Goal: Task Accomplishment & Management: Manage account settings

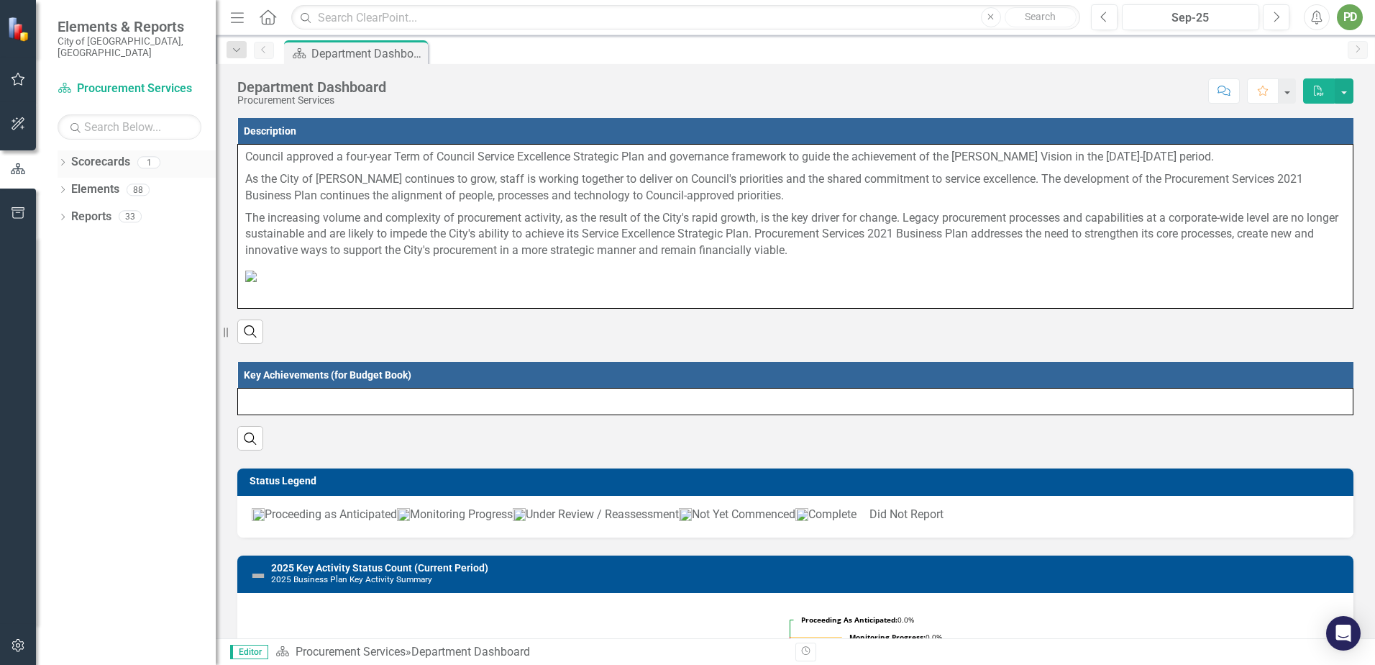
click at [63, 160] on icon "Dropdown" at bounding box center [63, 164] width 10 height 8
click at [68, 214] on icon "Dropdown" at bounding box center [63, 218] width 10 height 8
click at [58, 378] on icon "Dropdown" at bounding box center [63, 382] width 10 height 8
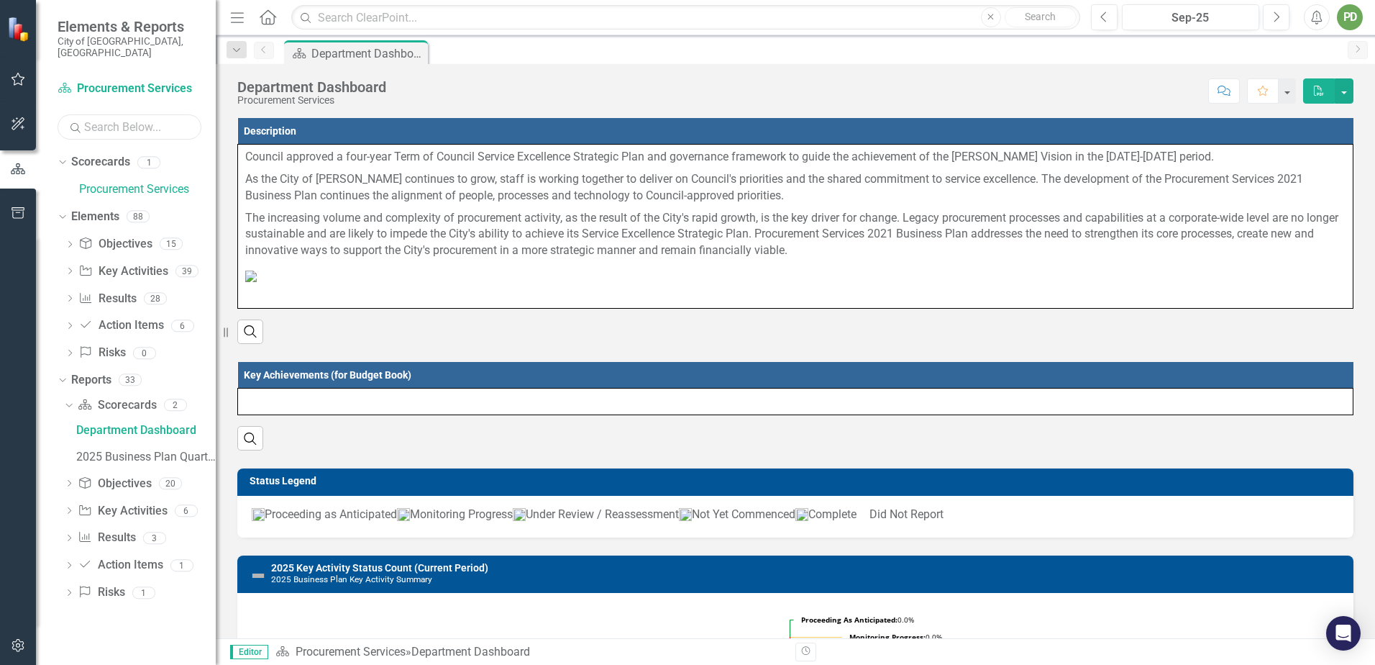
click at [104, 114] on input "text" at bounding box center [130, 126] width 144 height 25
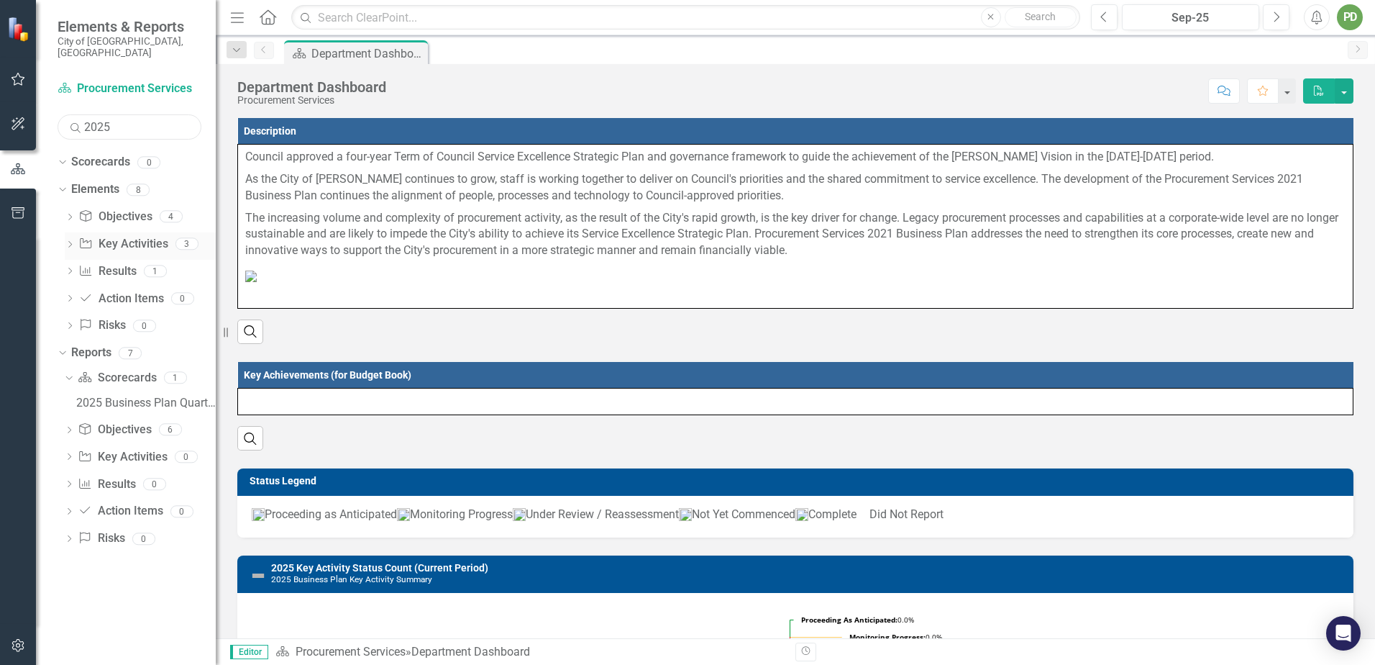
type input "2025"
click at [70, 242] on icon "Dropdown" at bounding box center [70, 246] width 10 height 8
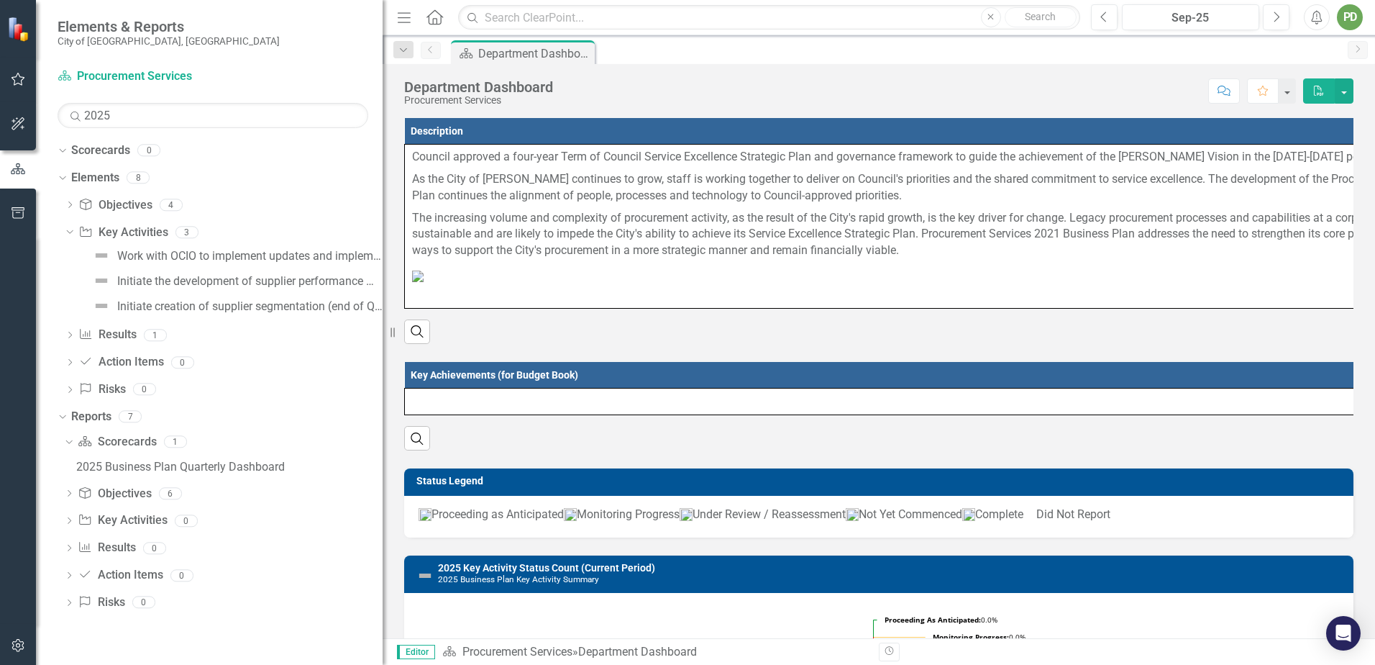
drag, startPoint x: 216, startPoint y: 281, endPoint x: 383, endPoint y: 296, distance: 167.5
click at [383, 296] on div "Resize" at bounding box center [389, 332] width 12 height 665
click at [72, 206] on icon "Dropdown" at bounding box center [70, 206] width 10 height 8
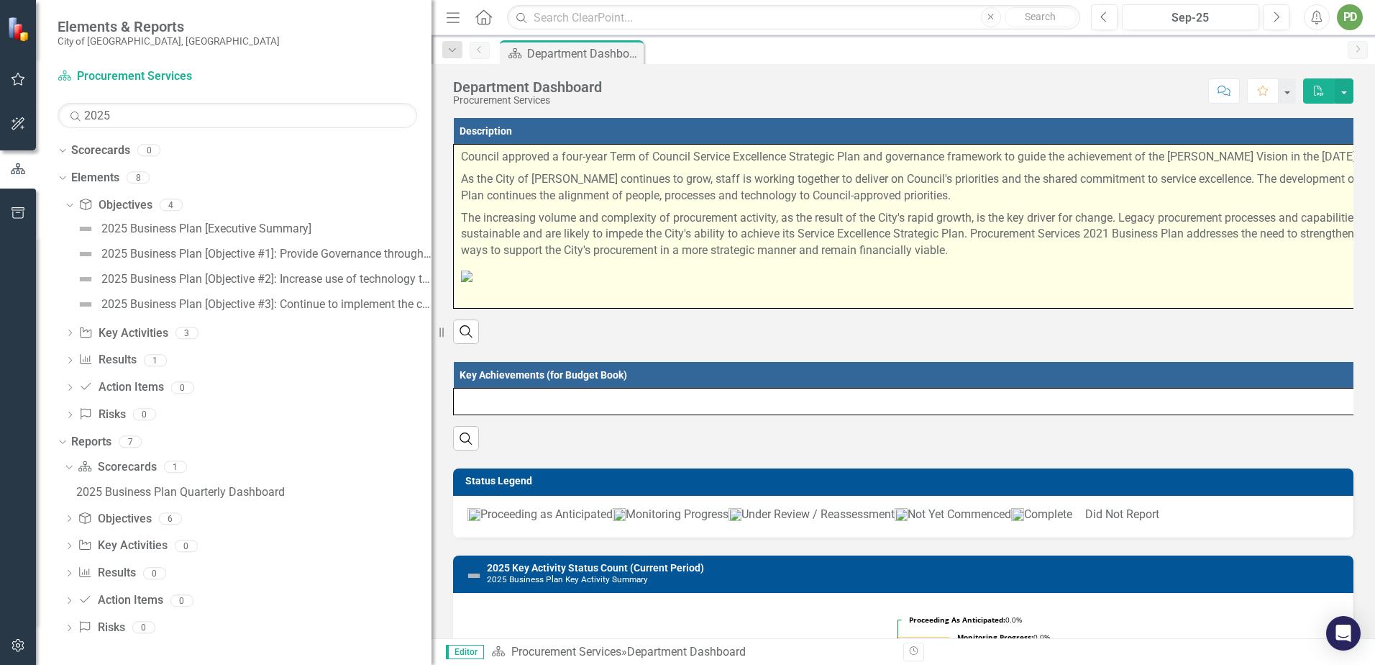
drag, startPoint x: 384, startPoint y: 280, endPoint x: 608, endPoint y: 255, distance: 225.9
click at [608, 255] on div "Elements & Reports City of [GEOGRAPHIC_DATA], ON Scorecard Procurement Services…" at bounding box center [687, 332] width 1375 height 665
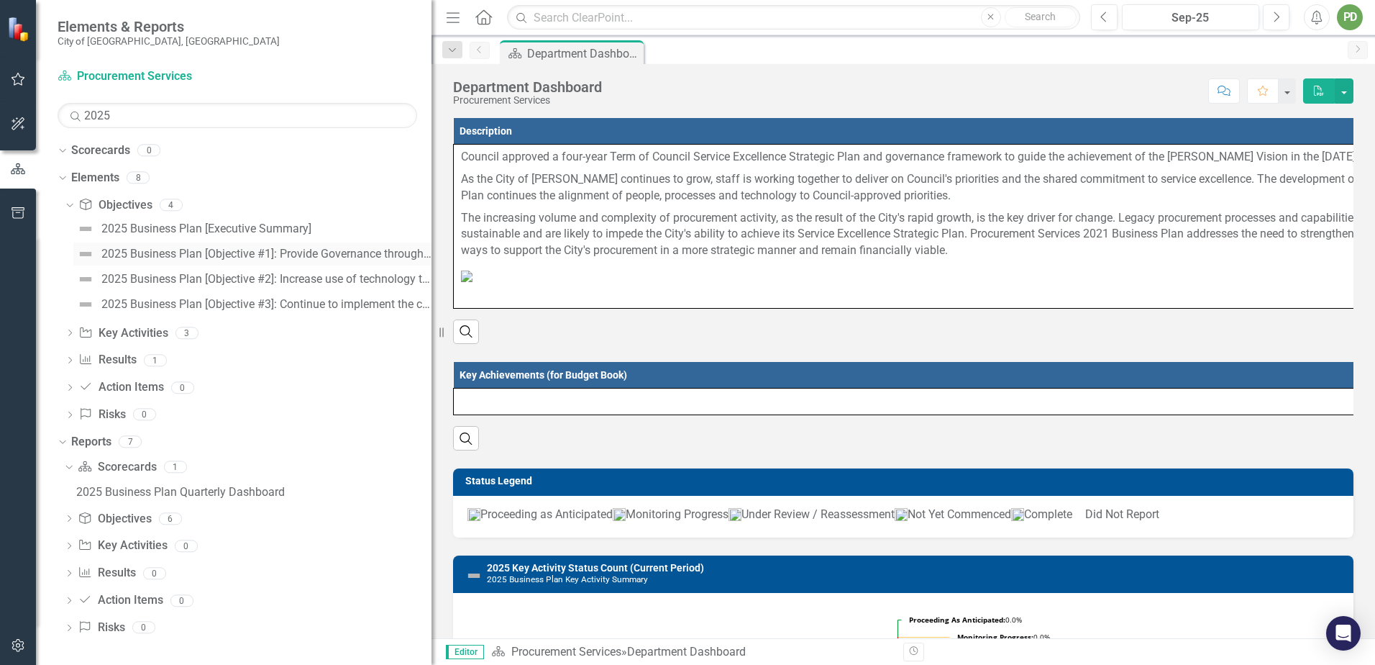
click at [314, 257] on div "2025 Business Plan [Objective #1]: Provide Governance through Procurement Initi…" at bounding box center [266, 253] width 330 height 13
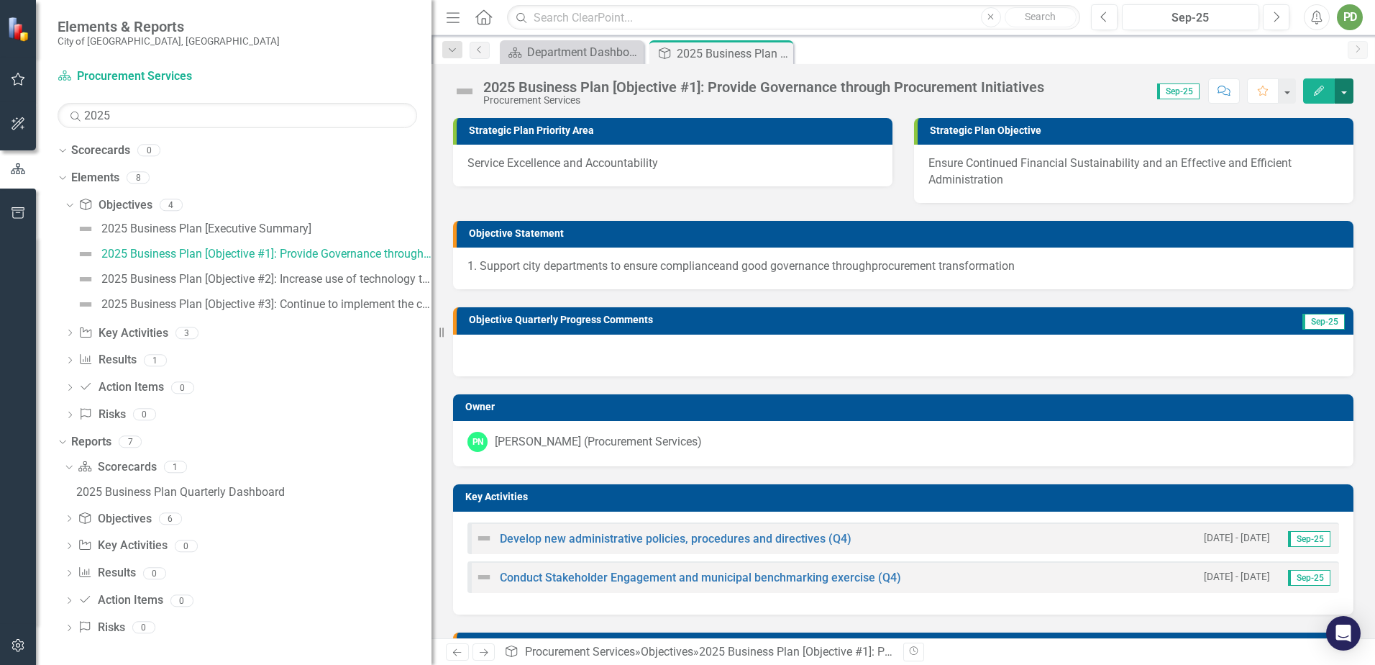
click at [1349, 93] on button "button" at bounding box center [1344, 90] width 19 height 25
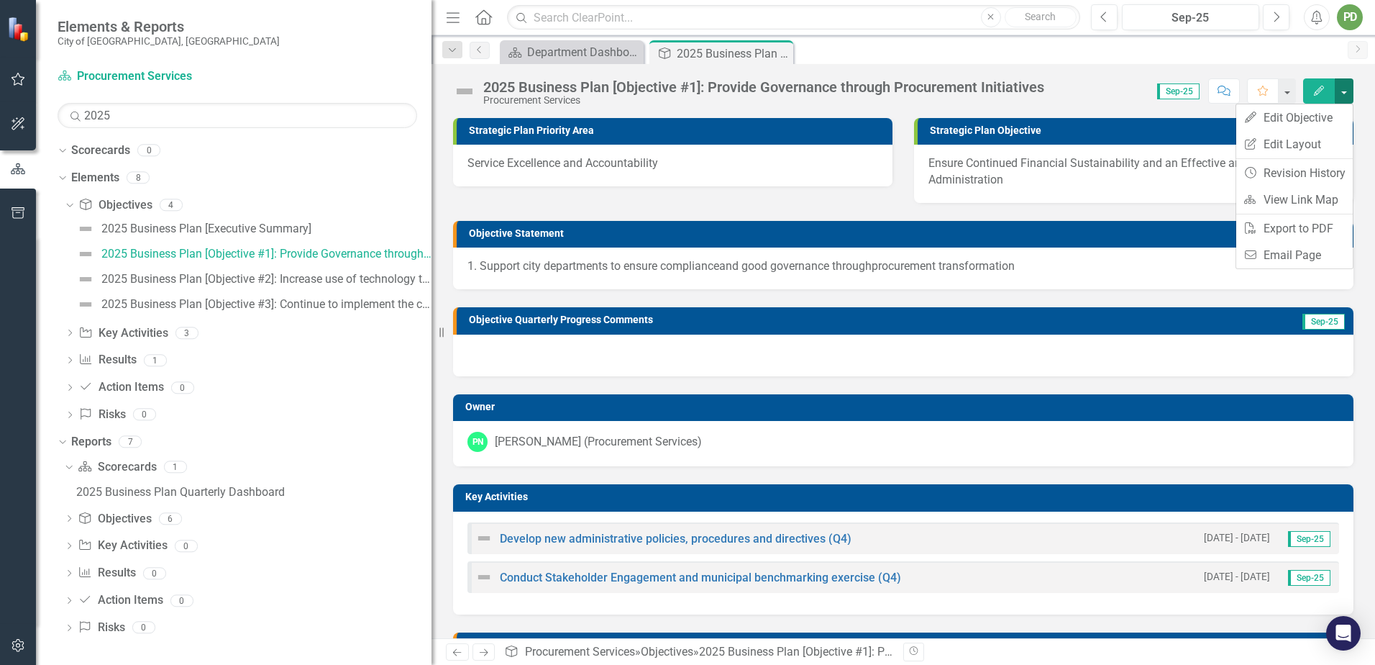
click at [1349, 93] on button "button" at bounding box center [1344, 90] width 19 height 25
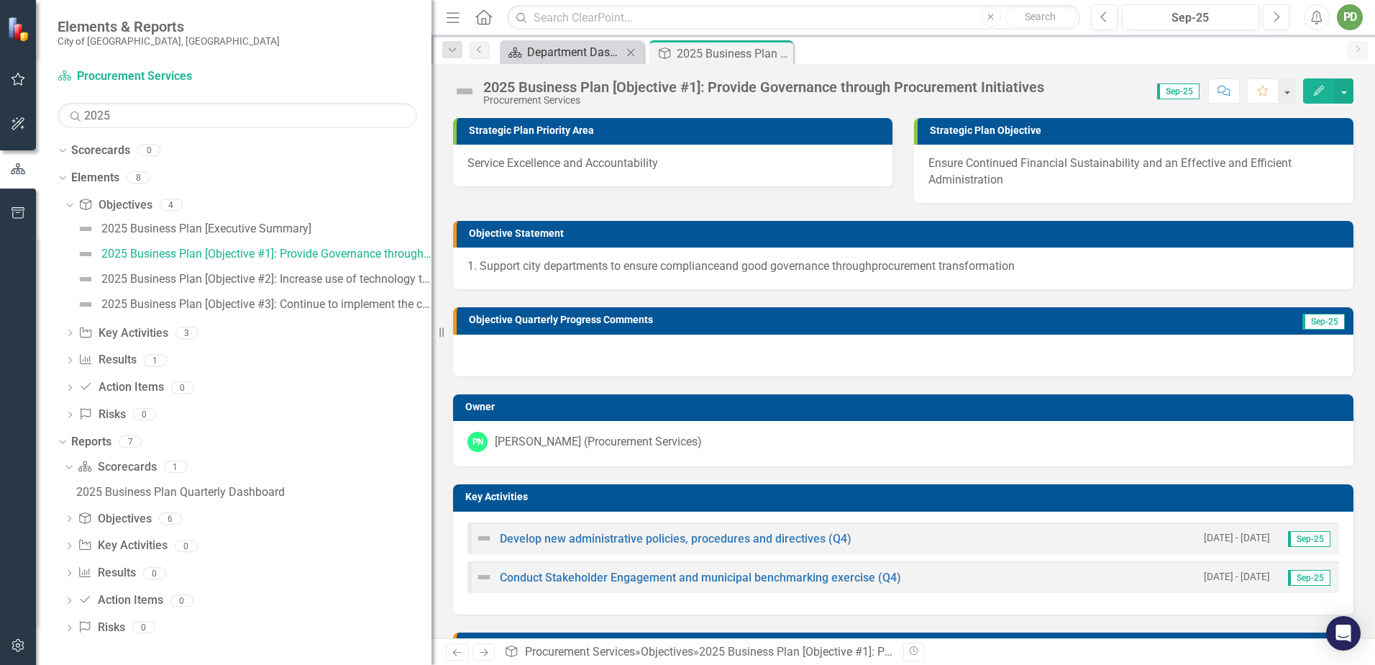
click at [558, 53] on div "Department Dashboard" at bounding box center [574, 52] width 95 height 18
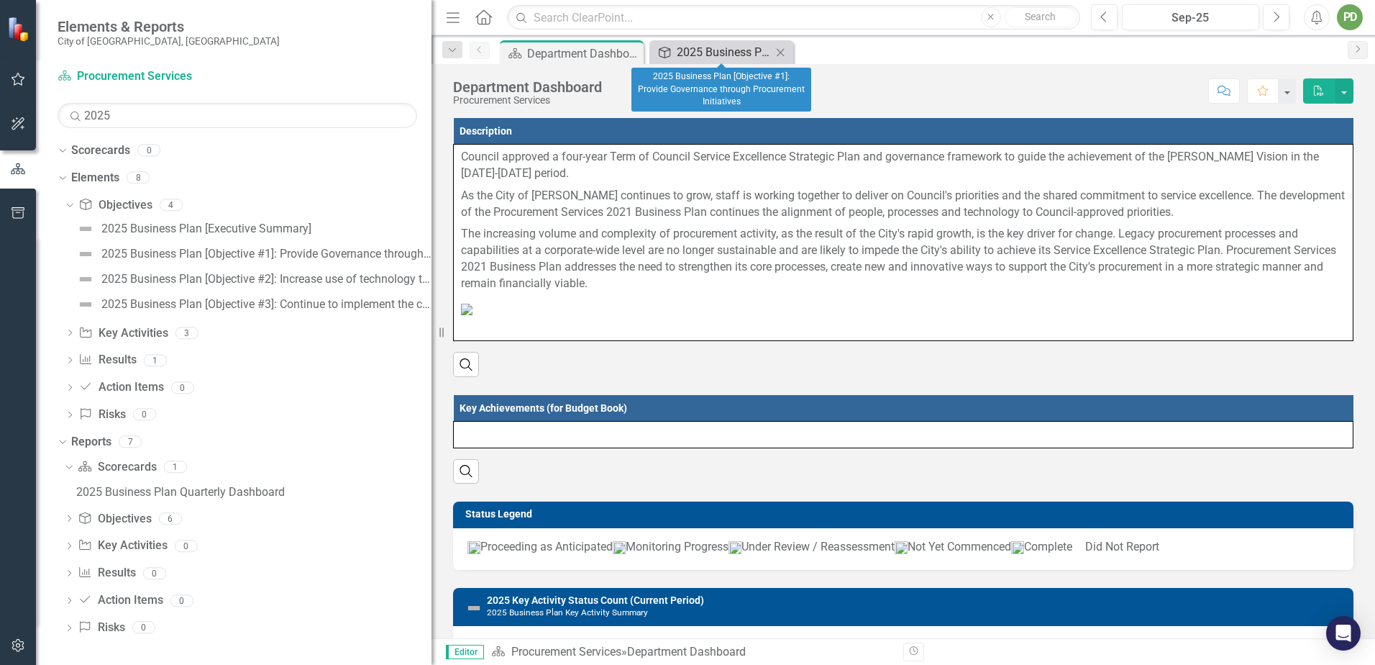
click at [725, 53] on div "2025 Business Plan [Objective #1]: Provide Governance through Procurement Initi…" at bounding box center [724, 52] width 95 height 18
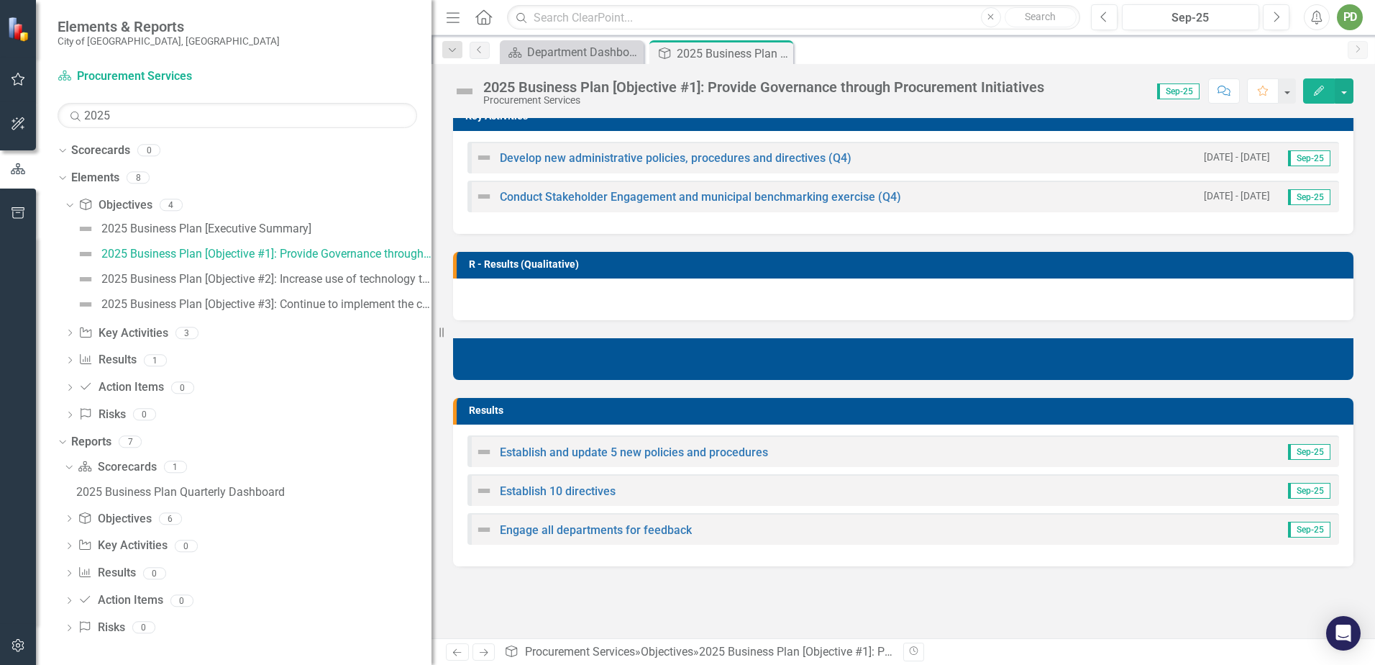
scroll to position [529, 0]
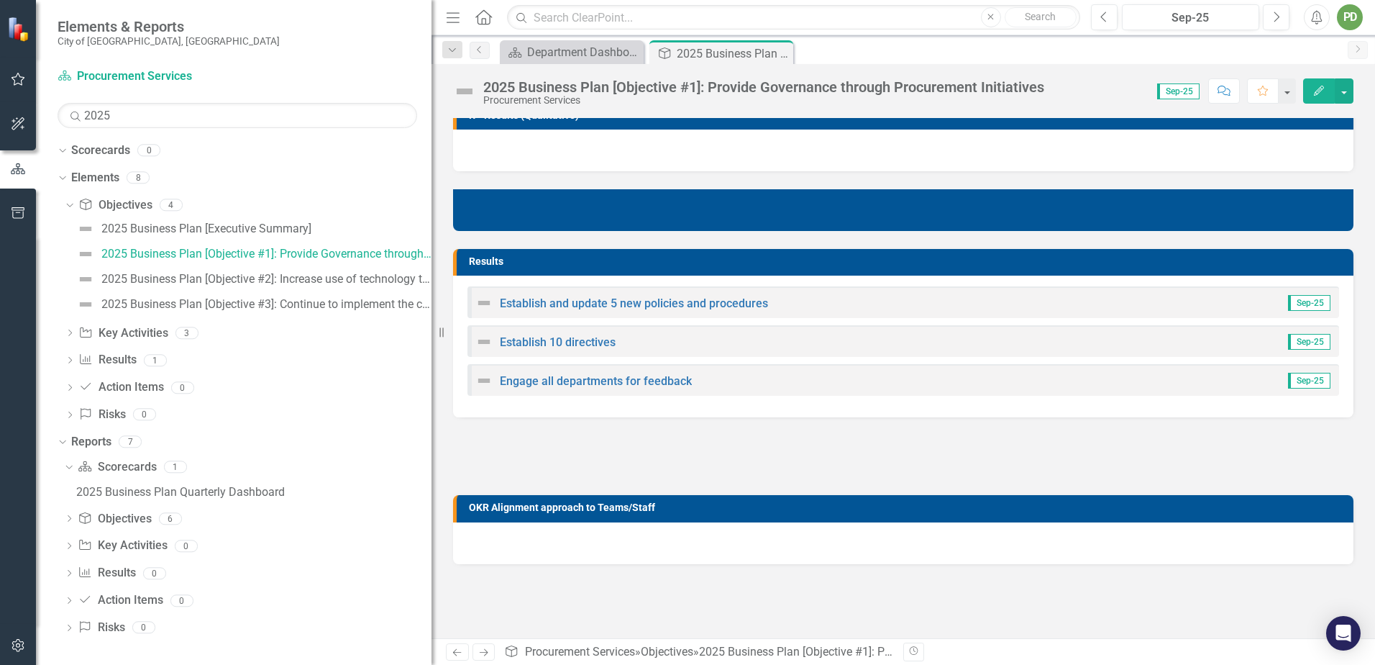
click at [608, 310] on div "Establish and update 5 new policies and procedures" at bounding box center [621, 302] width 293 height 17
click at [608, 306] on link "Establish and update 5 new policies and procedures" at bounding box center [634, 303] width 268 height 14
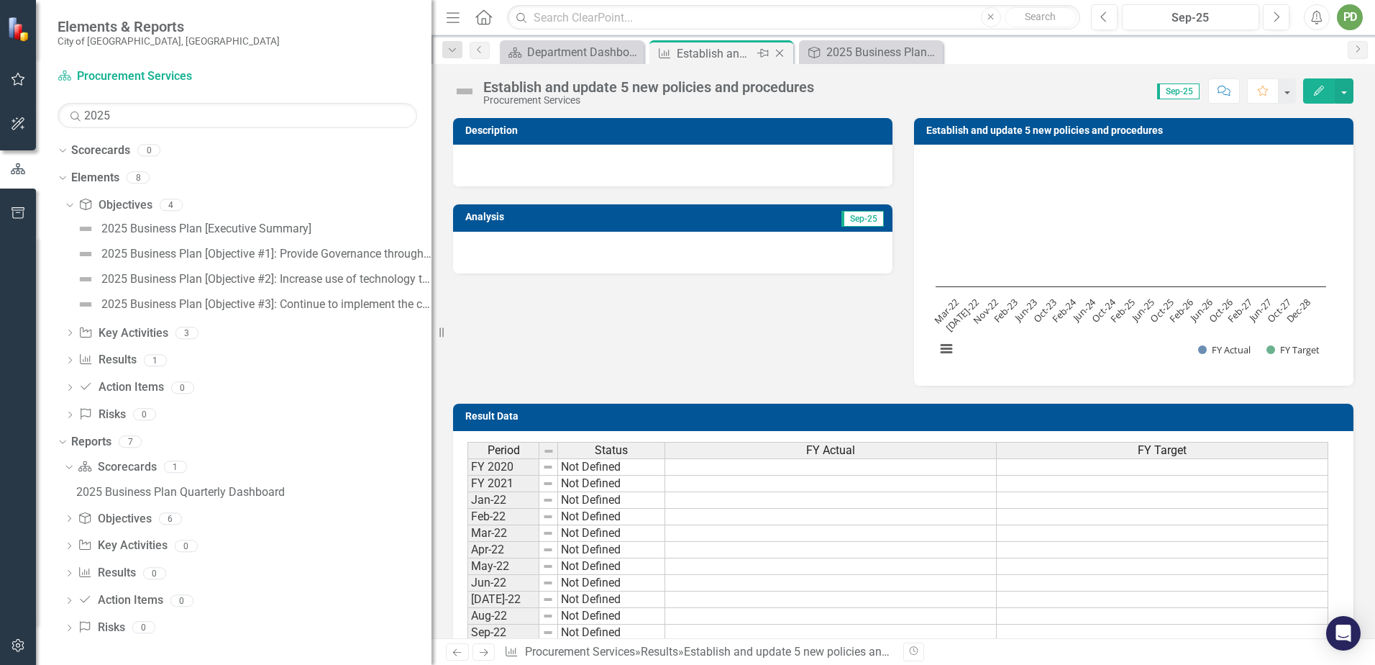
click at [787, 50] on icon "Close" at bounding box center [779, 53] width 14 height 12
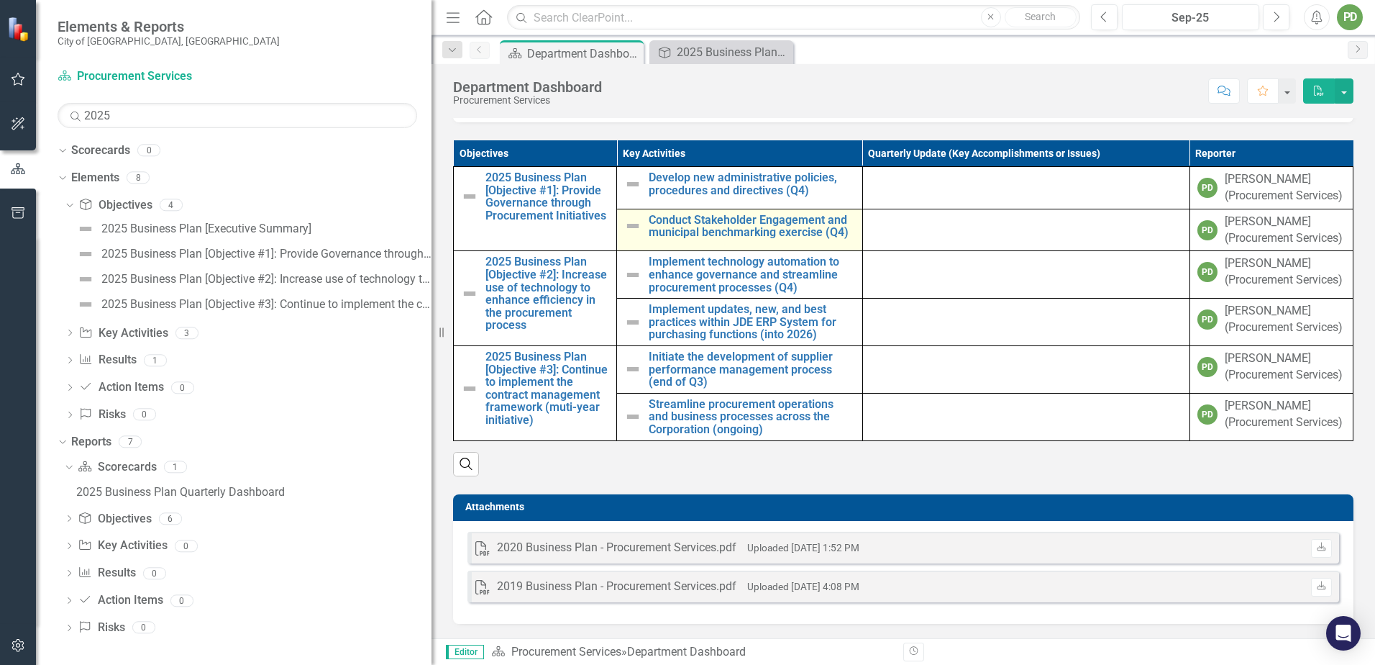
scroll to position [893, 0]
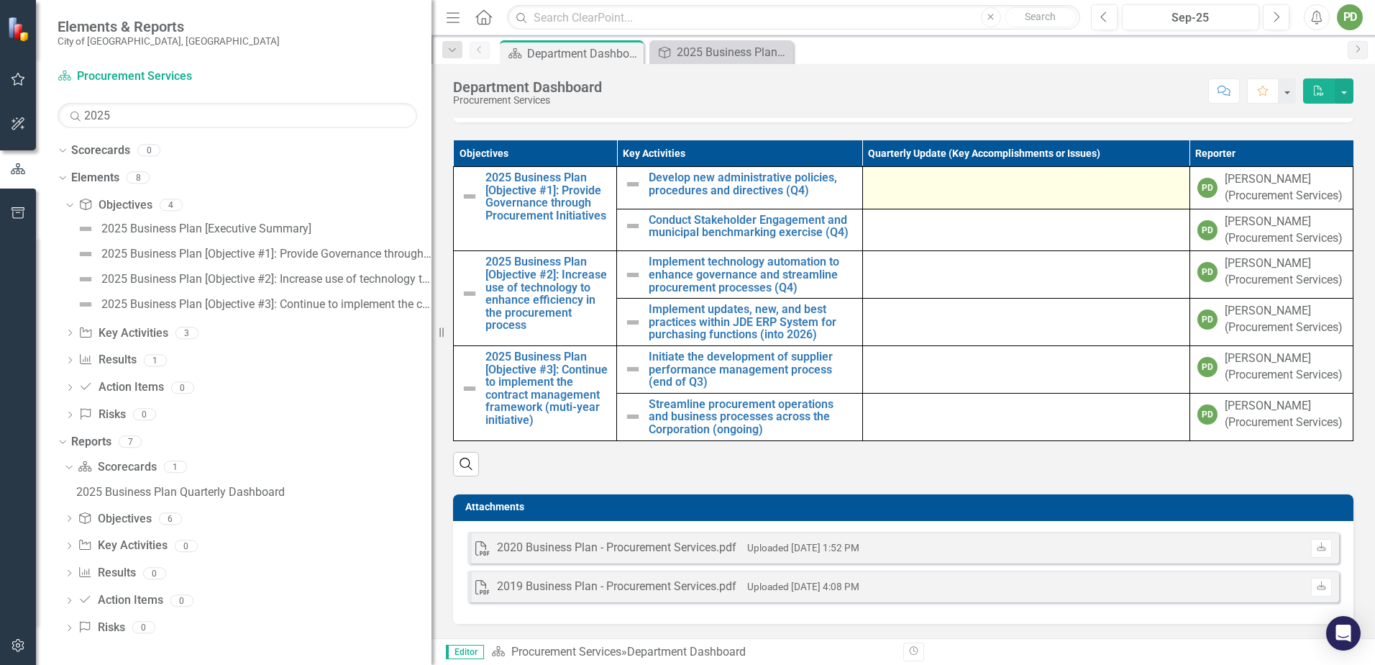
click at [959, 209] on td at bounding box center [1025, 188] width 327 height 42
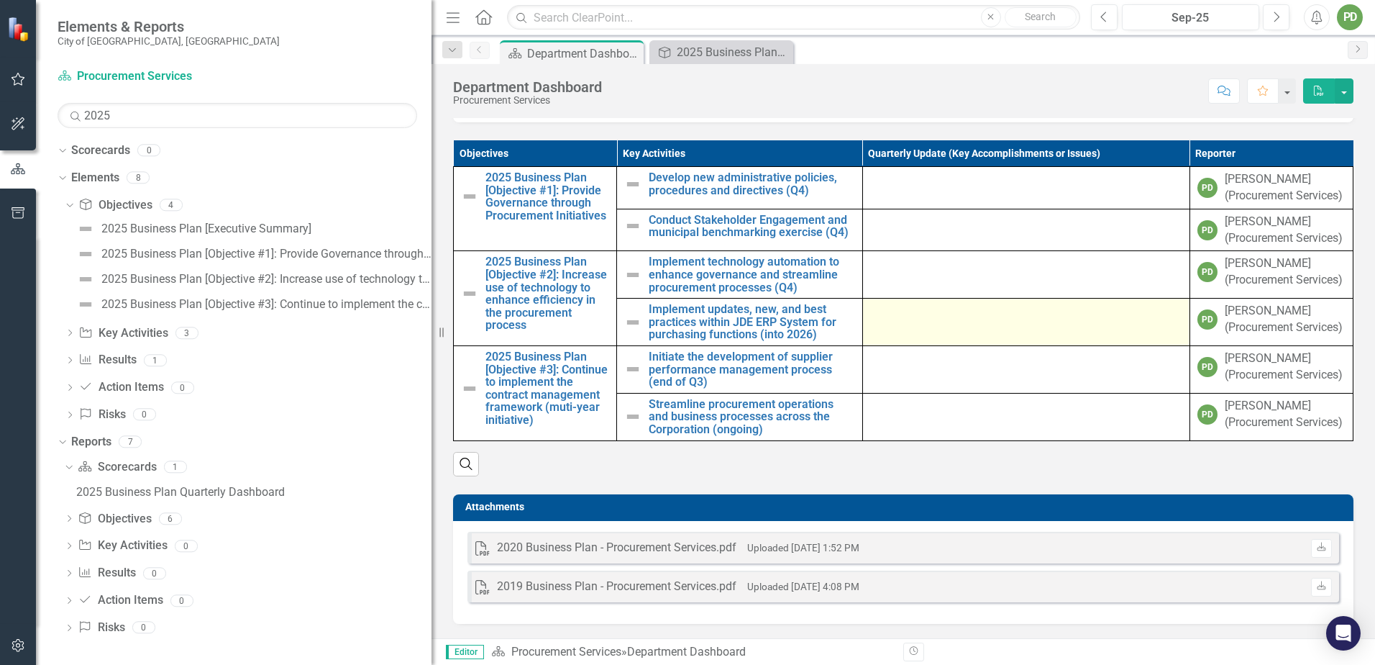
scroll to position [1037, 0]
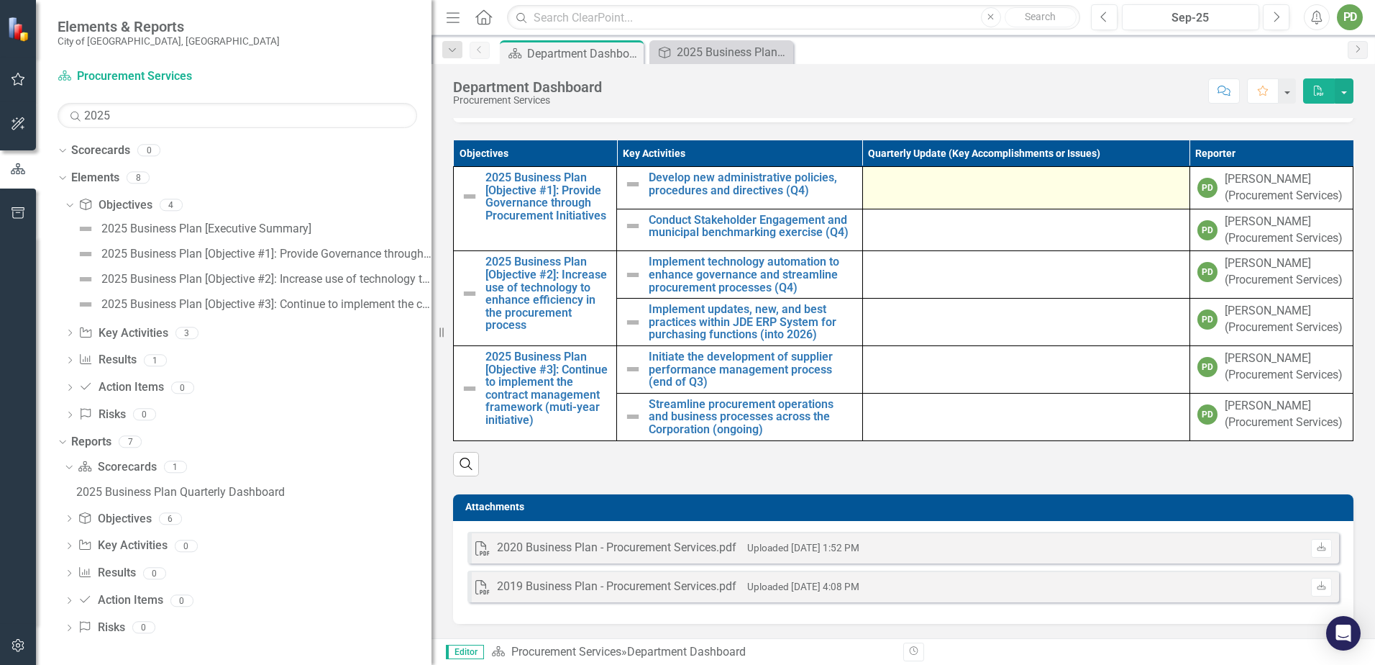
click at [957, 206] on td at bounding box center [1025, 188] width 327 height 42
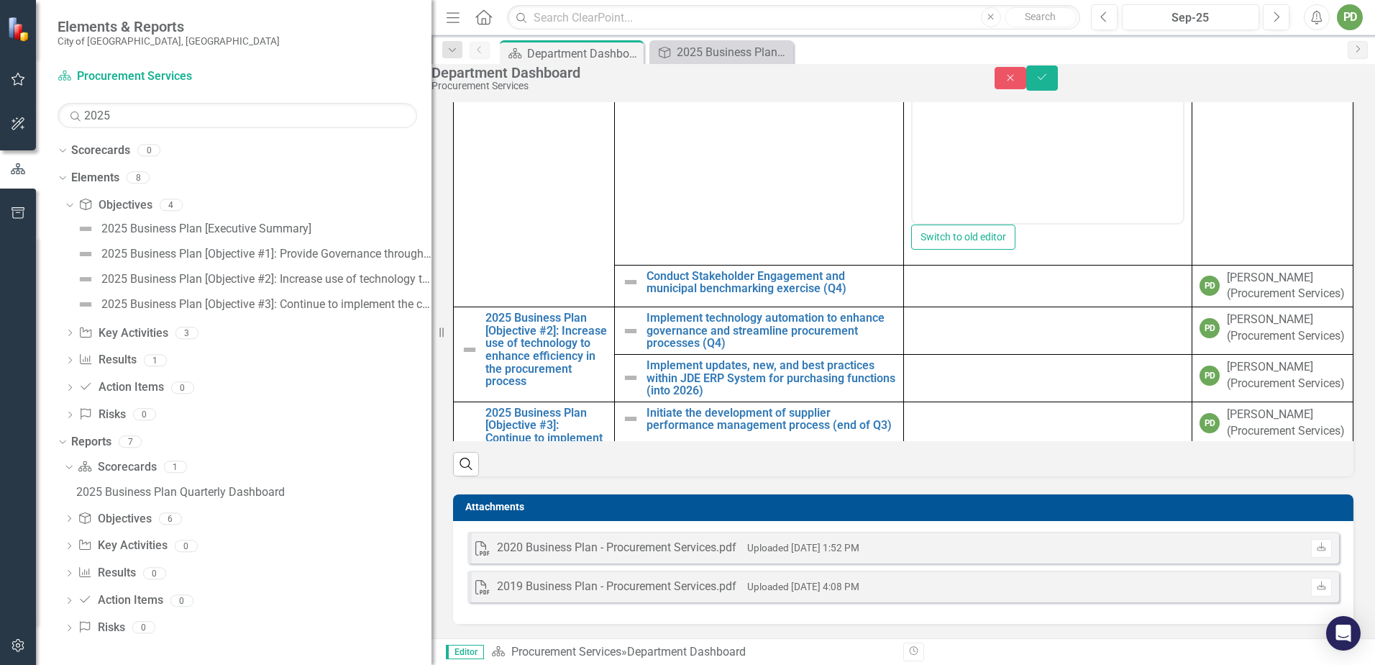
scroll to position [72, 0]
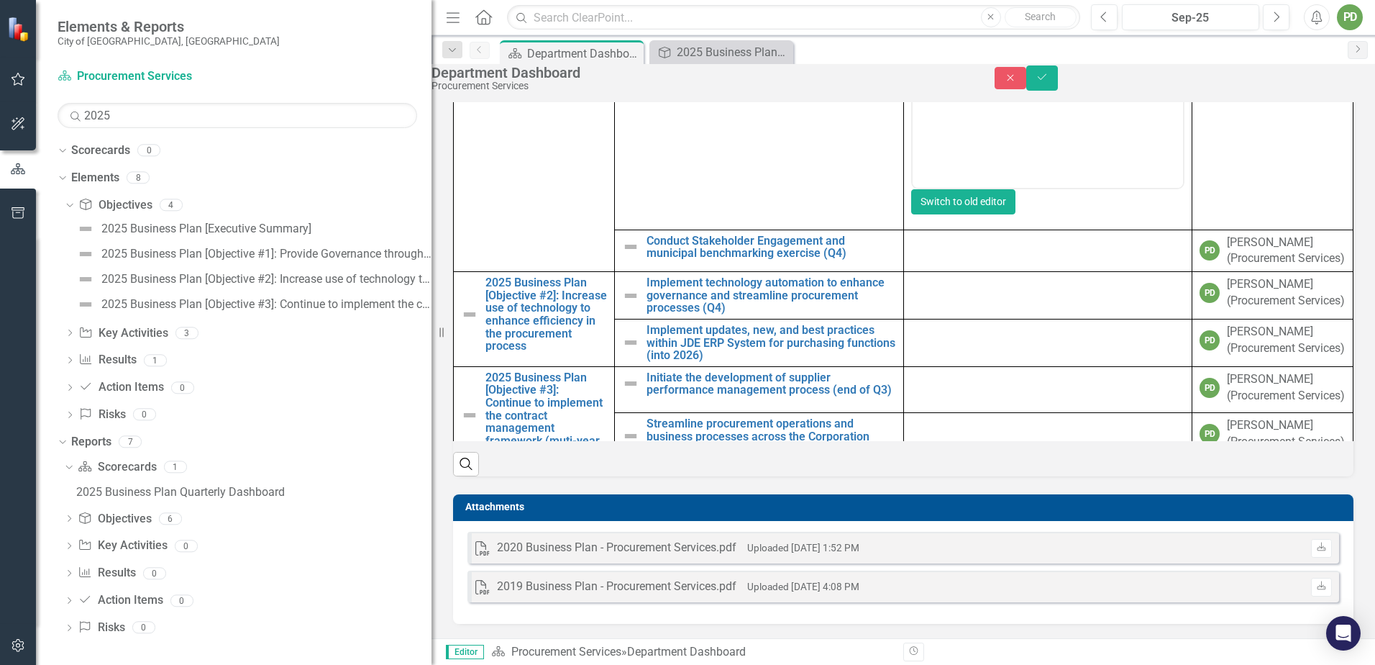
click at [1016, 214] on button "Switch to old editor" at bounding box center [963, 201] width 104 height 25
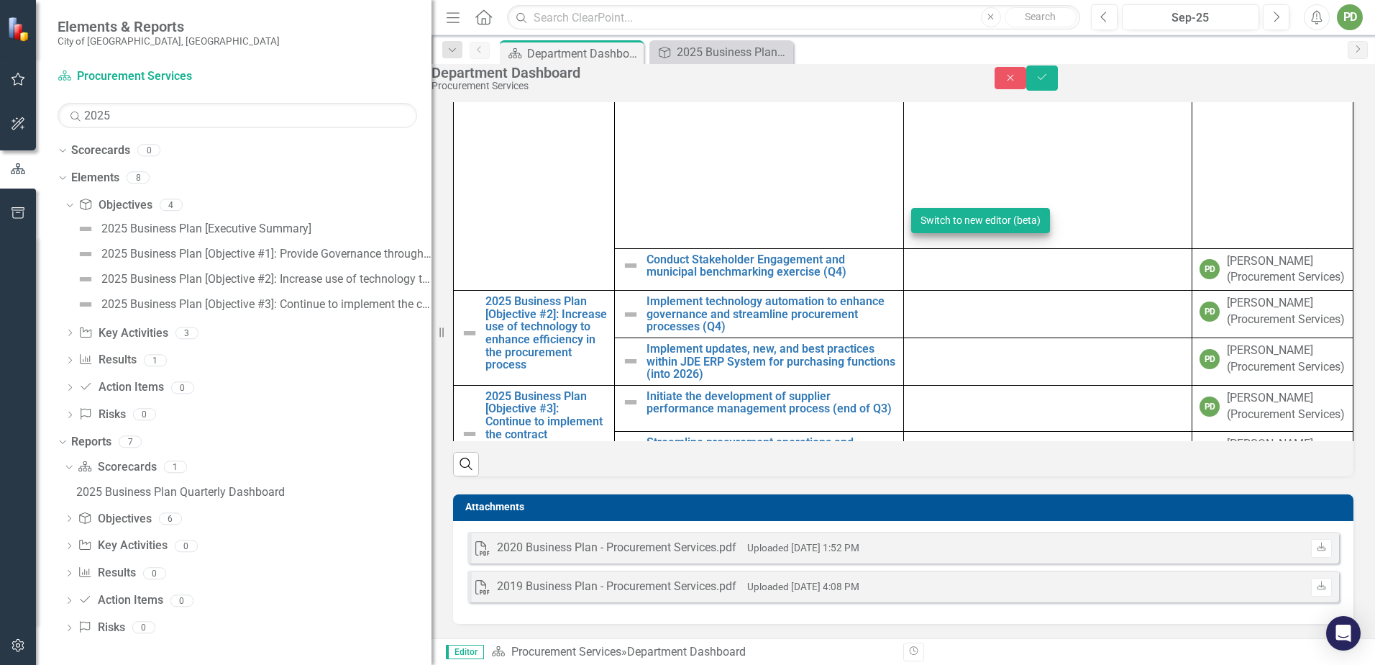
scroll to position [1040, 0]
click at [1050, 233] on button "Switch to new editor (beta)" at bounding box center [980, 220] width 139 height 25
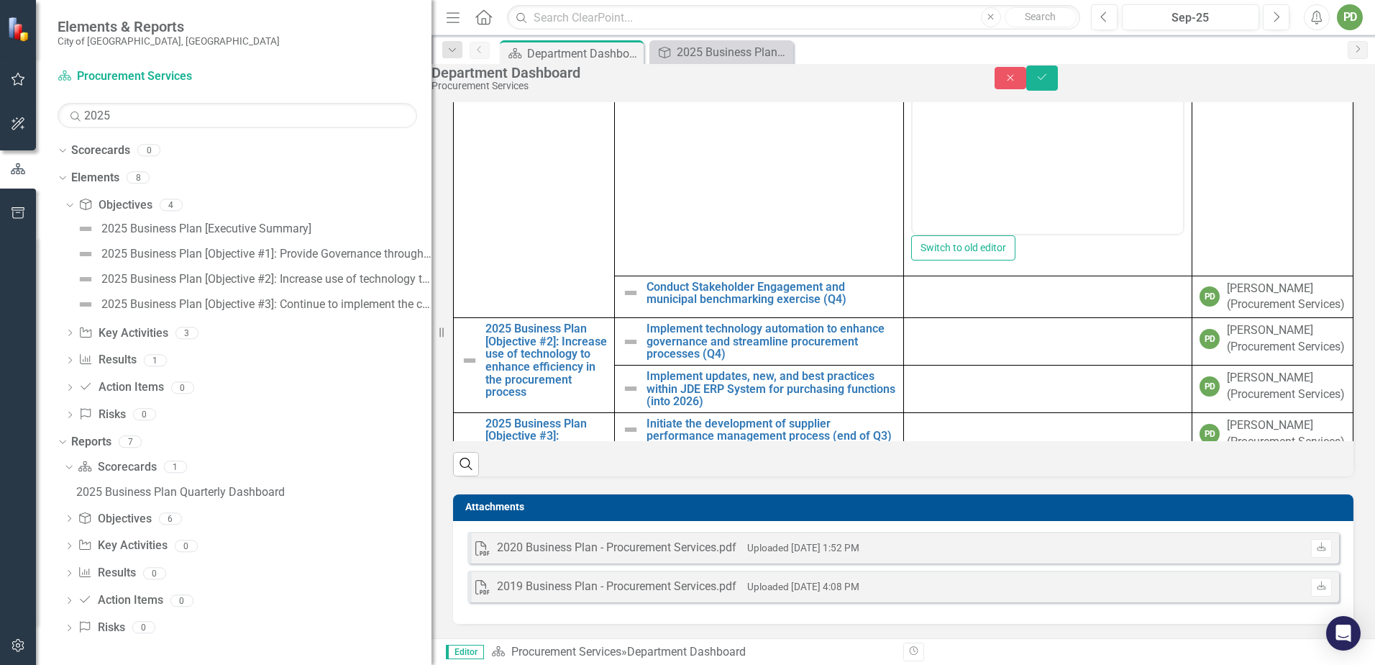
scroll to position [0, 0]
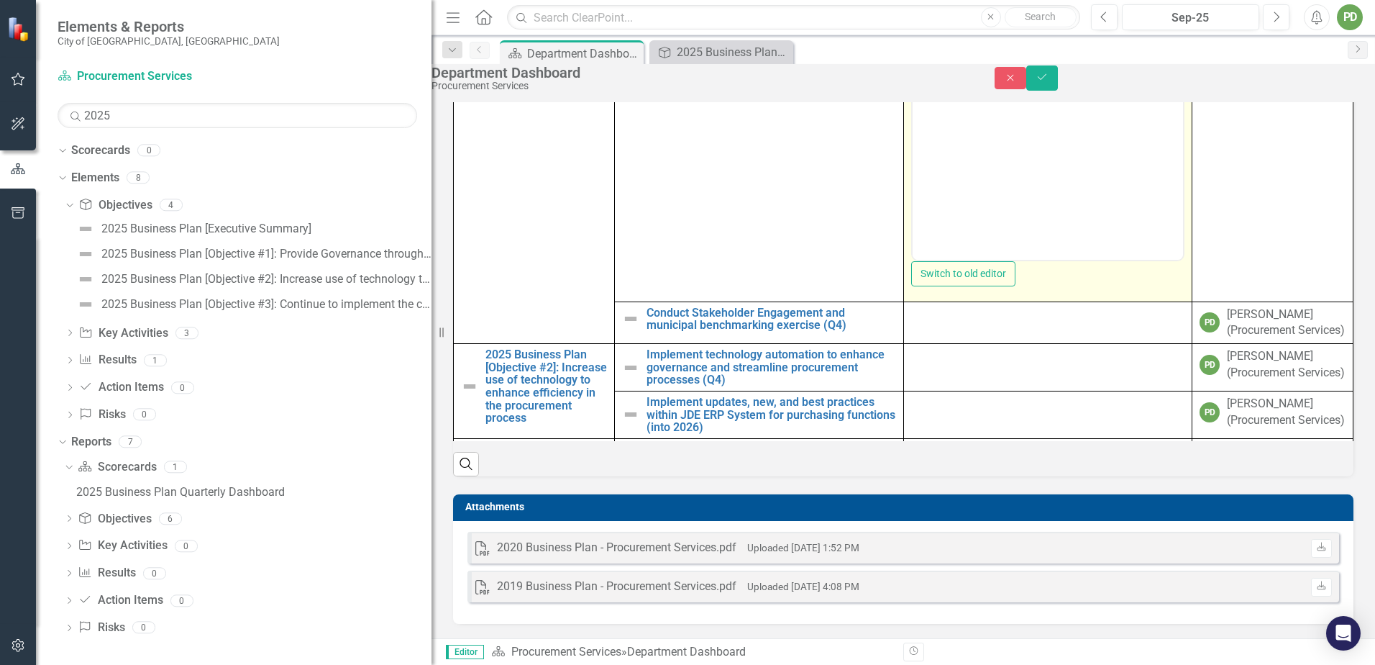
click at [971, 83] on body "Rich Text Area. Press ALT-0 for help." at bounding box center [1047, 116] width 271 height 216
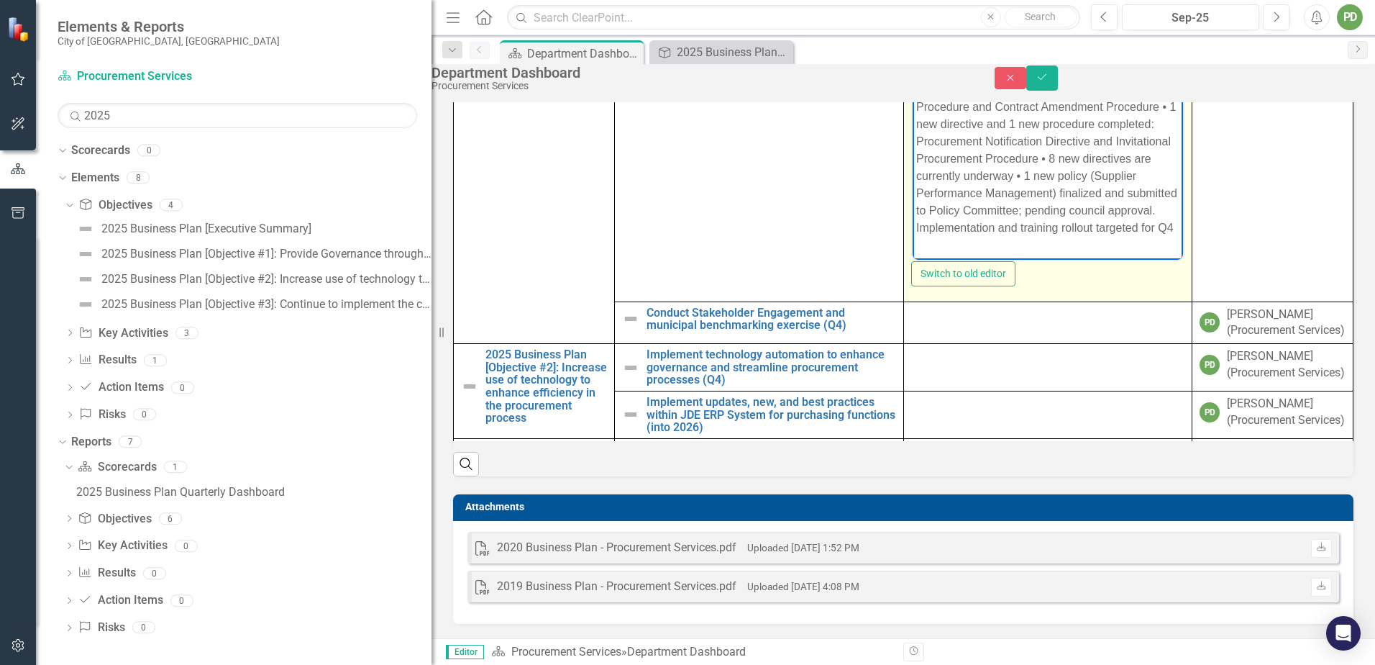
click at [948, 69] on p "• 4 updated policies completed: Corporate Procurement Policy, Low Dollar Procur…" at bounding box center [1048, 124] width 264 height 224
click at [994, 82] on body "• 4 updated policies completed: Corporate Procurement Policy, Low Dollar Procur…" at bounding box center [1047, 144] width 271 height 272
click at [980, 84] on body "• 4 updated policies completed: Corporate Procurement Policy, Low Dollar Procur…" at bounding box center [1047, 144] width 271 height 272
click at [967, 84] on body "• 4 updated policies completed: Corporate Procurement Policy, Low Dollar Procur…" at bounding box center [1047, 144] width 271 height 272
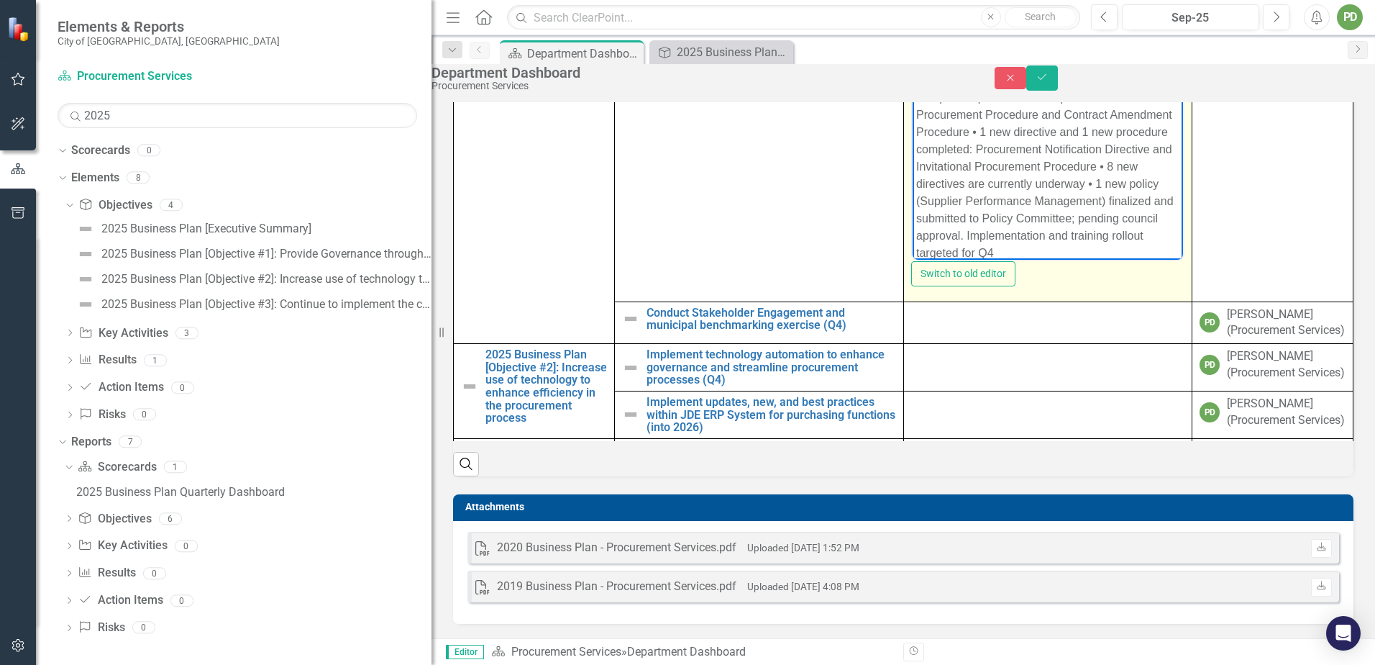
click at [972, 128] on p "• 2 updated procedures completed: Low Dollar Procurement Procedure and Contract…" at bounding box center [1048, 174] width 264 height 173
click at [1041, 165] on p "• 1 new directive and 1 new procedure completed: Procurement Notification Direc…" at bounding box center [1048, 183] width 264 height 121
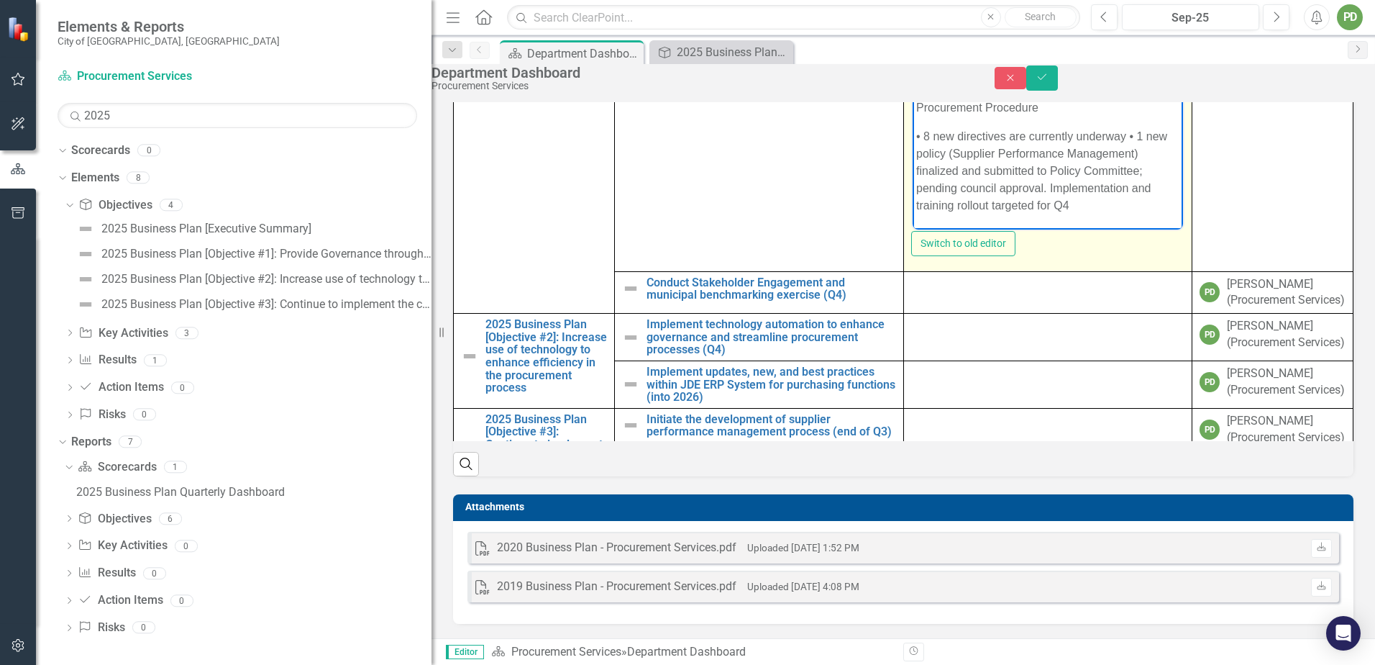
scroll to position [29, 0]
click at [1128, 134] on p "• 8 new directives are currently underway • 1 new policy (Supplier Performance …" at bounding box center [1048, 172] width 264 height 86
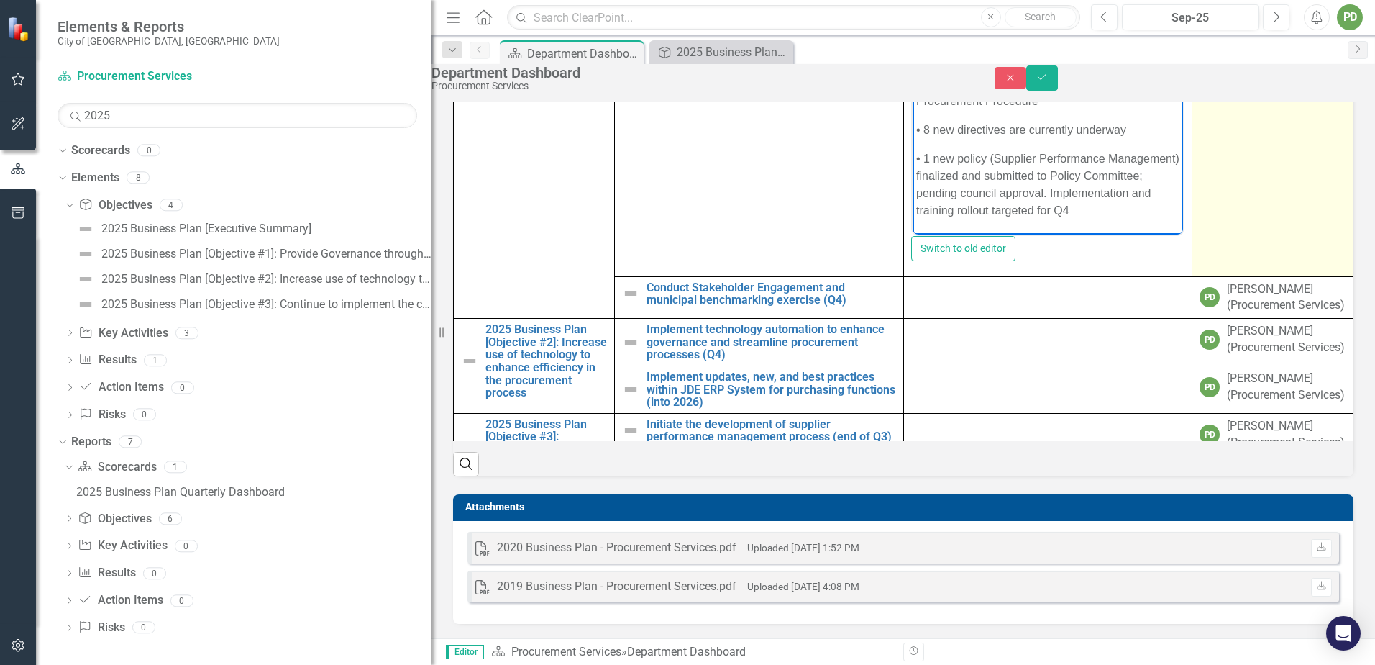
scroll to position [0, 0]
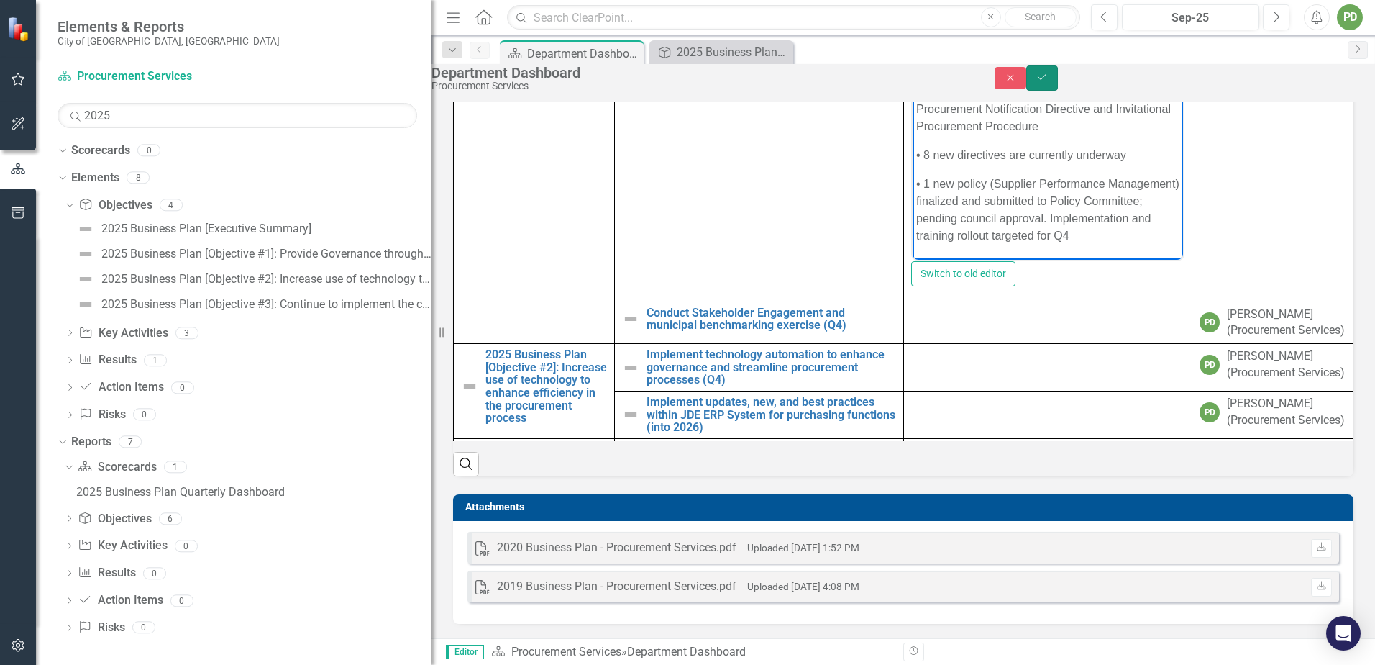
click at [1049, 82] on icon "Save" at bounding box center [1042, 77] width 13 height 10
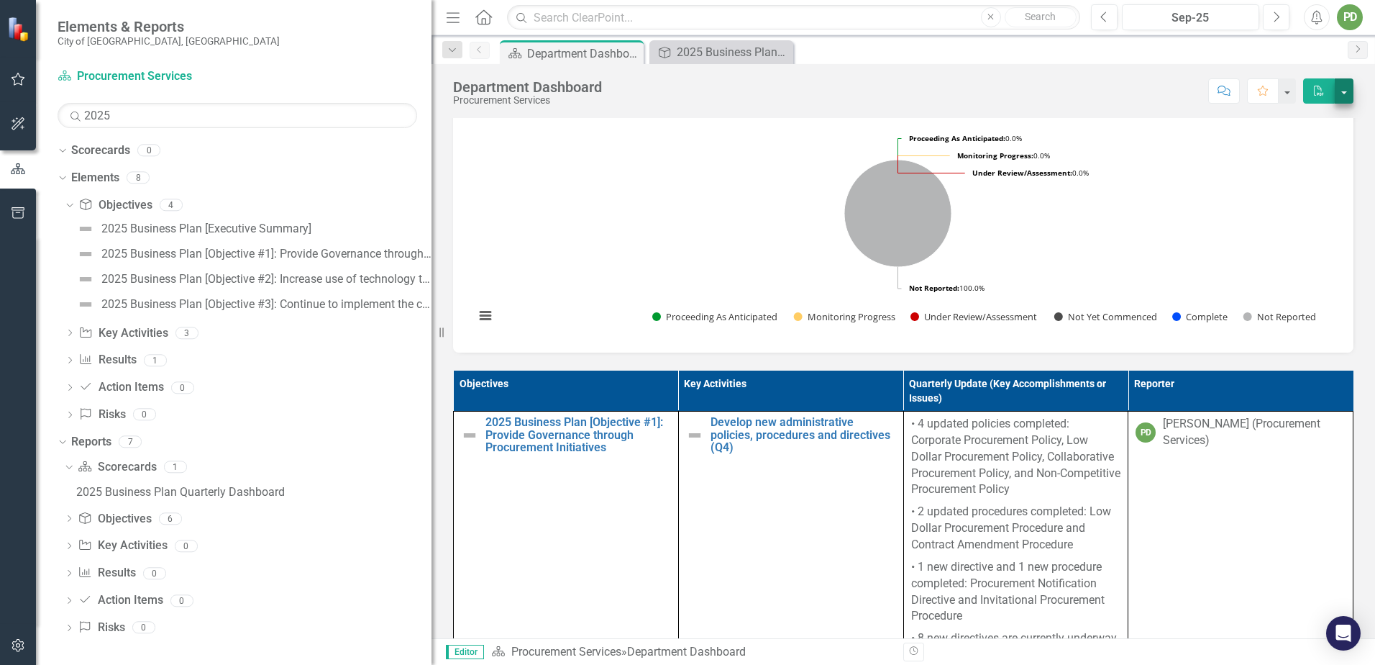
scroll to position [509, 0]
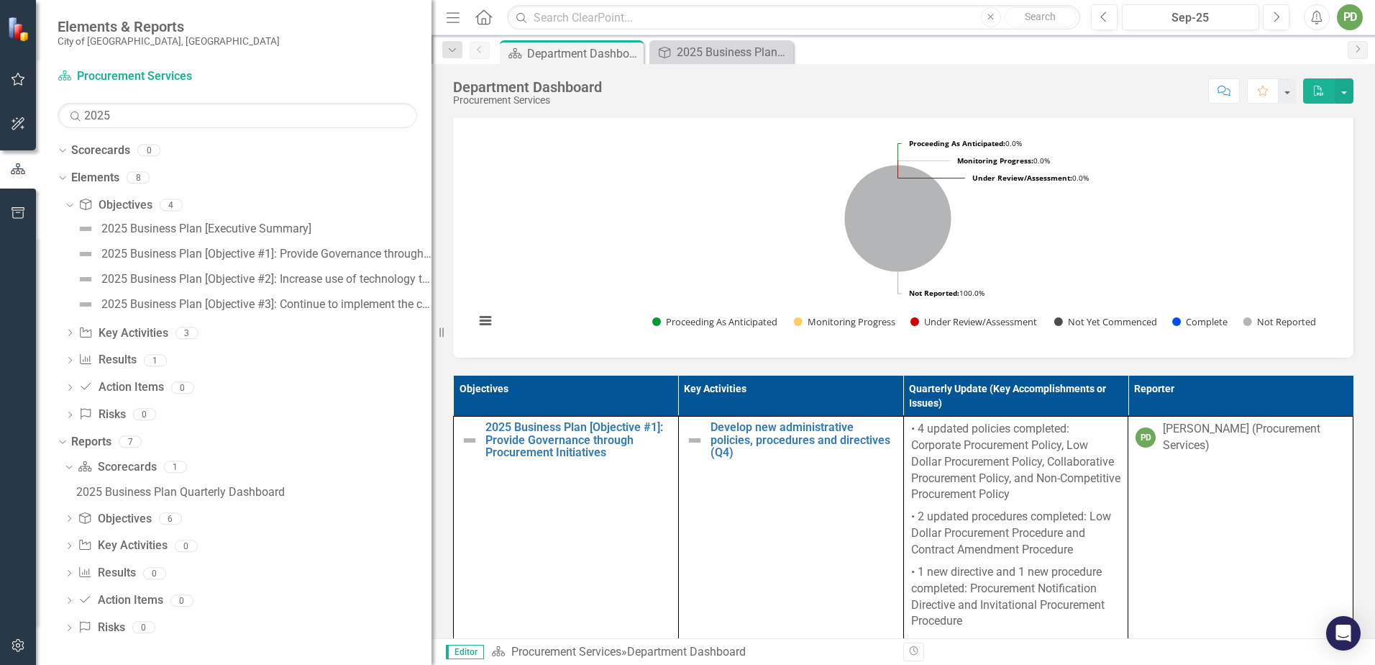
click at [1323, 92] on icon "PDF" at bounding box center [1319, 91] width 13 height 10
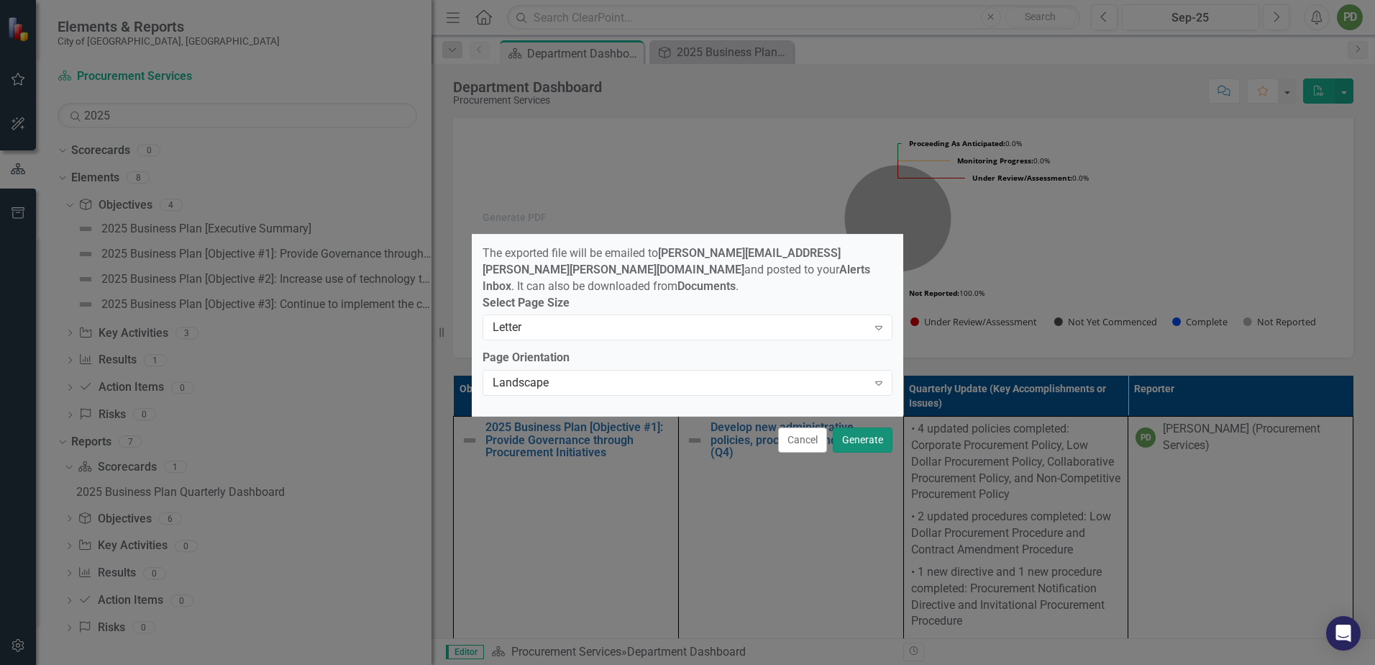
click at [877, 427] on button "Generate" at bounding box center [863, 439] width 60 height 25
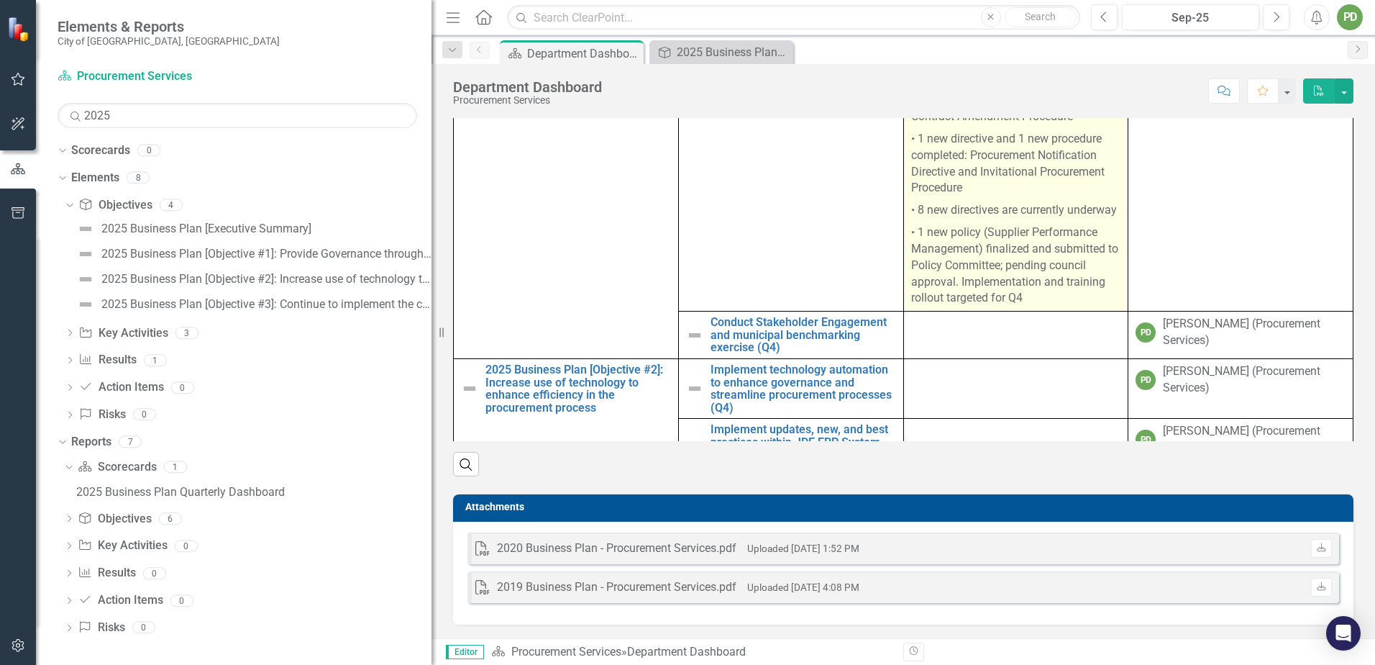
scroll to position [941, 0]
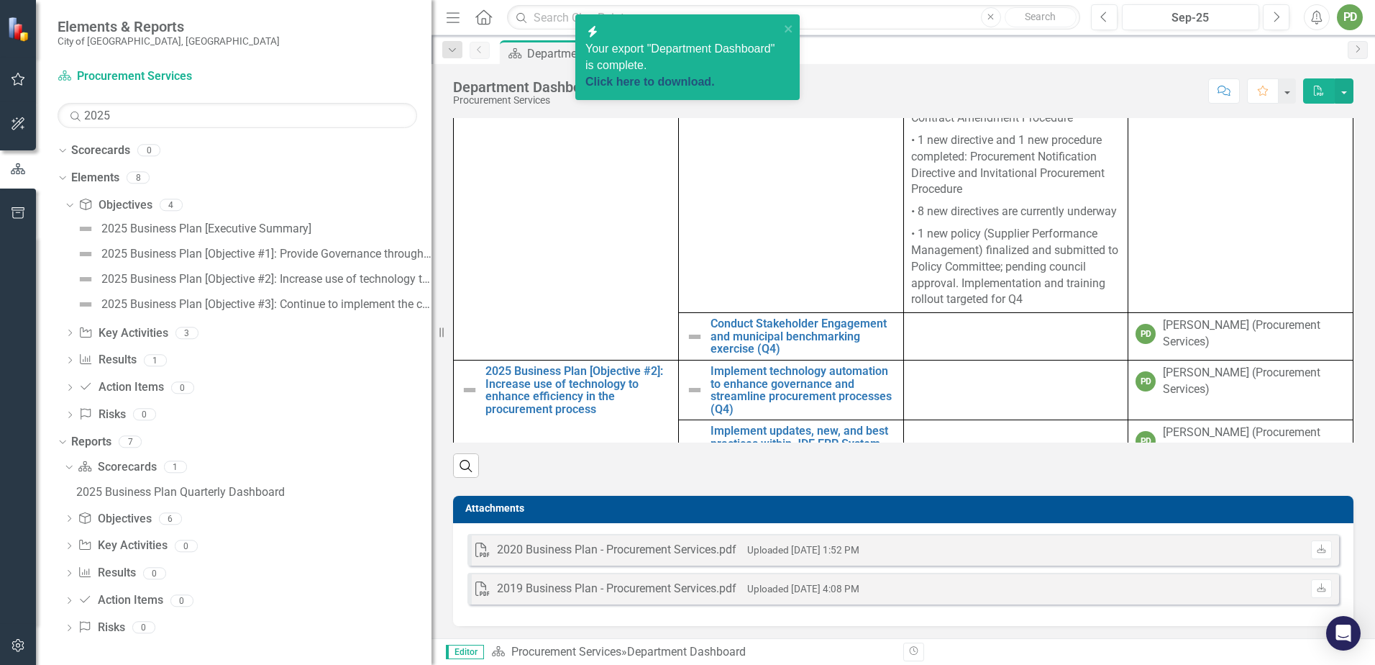
click at [668, 76] on link "Click here to download." at bounding box center [649, 82] width 129 height 12
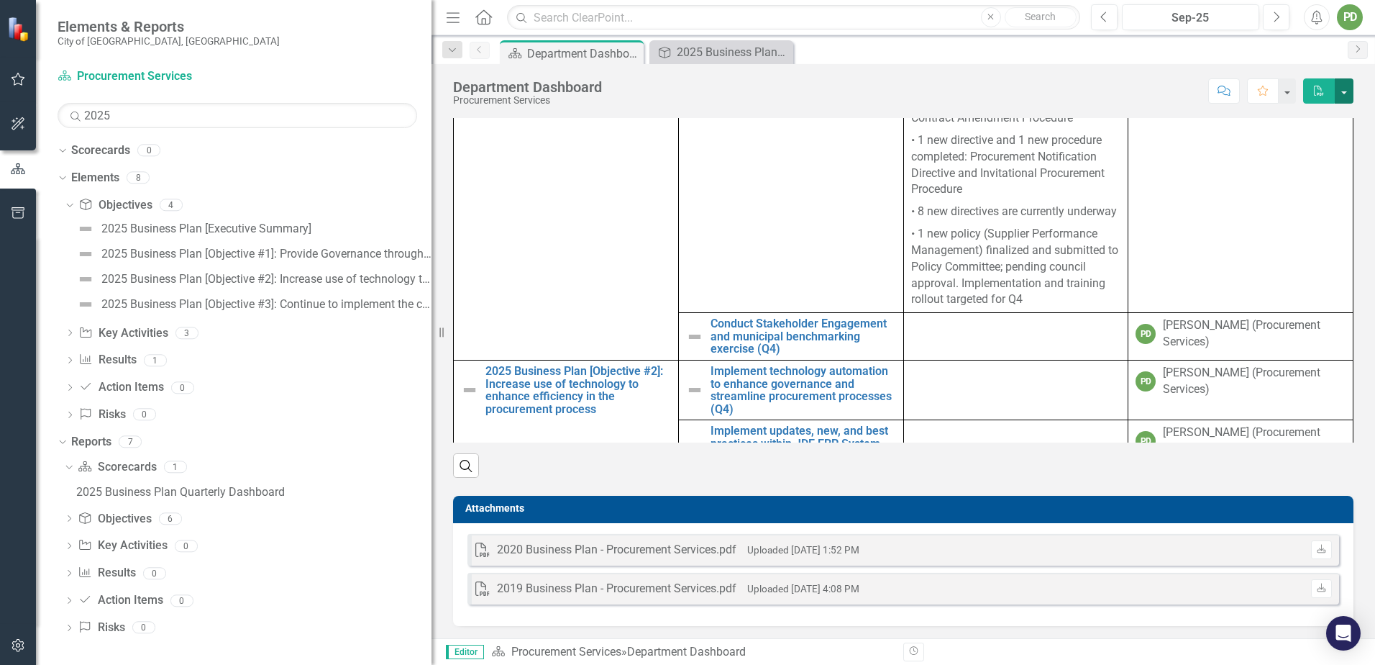
click at [1340, 95] on button "button" at bounding box center [1344, 90] width 19 height 25
click at [1340, 88] on button "button" at bounding box center [1344, 90] width 19 height 25
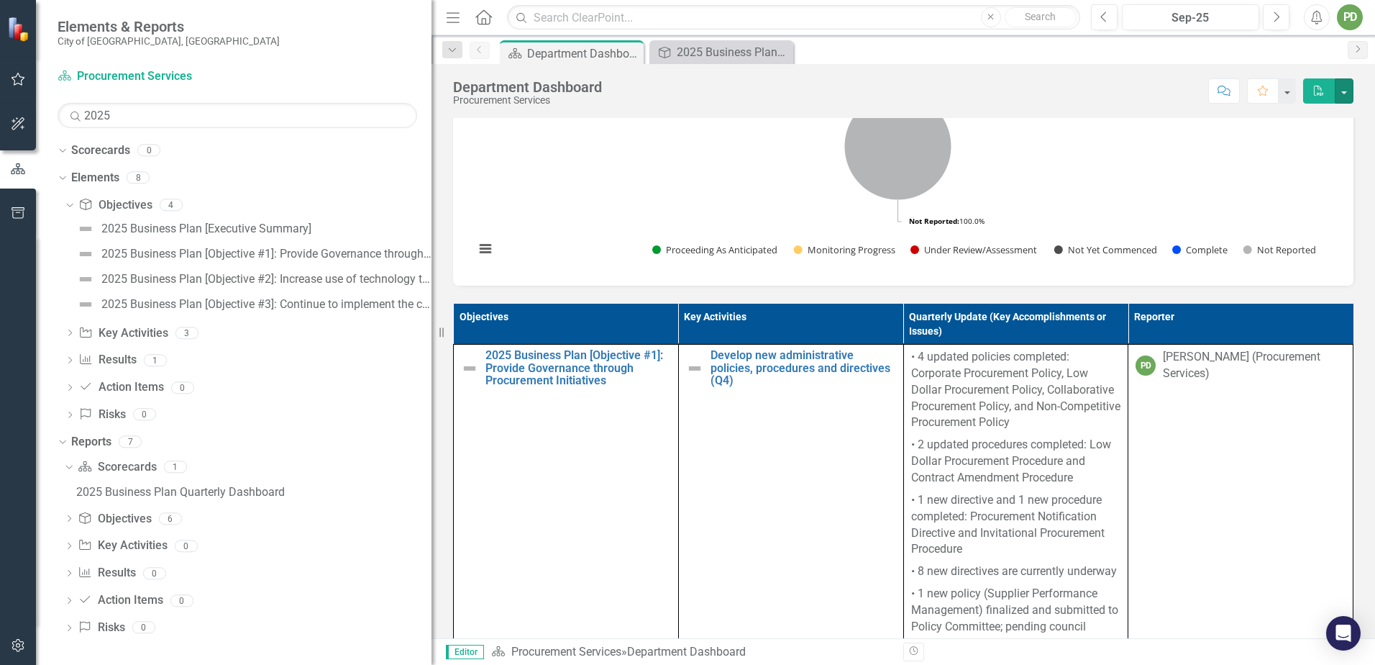
scroll to position [1085, 0]
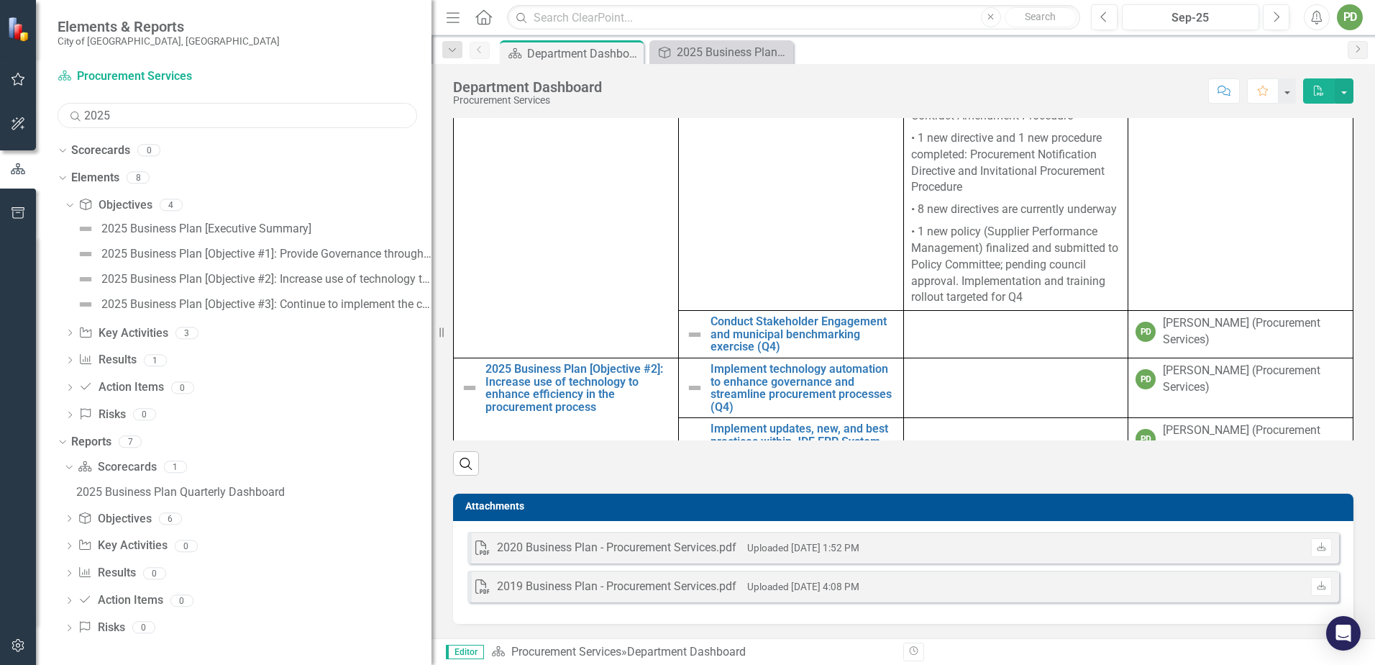
drag, startPoint x: 161, startPoint y: 113, endPoint x: 26, endPoint y: 126, distance: 135.8
click at [26, 126] on div "Elements & Reports City of [GEOGRAPHIC_DATA], ON Scorecard Procurement Services…" at bounding box center [216, 332] width 432 height 665
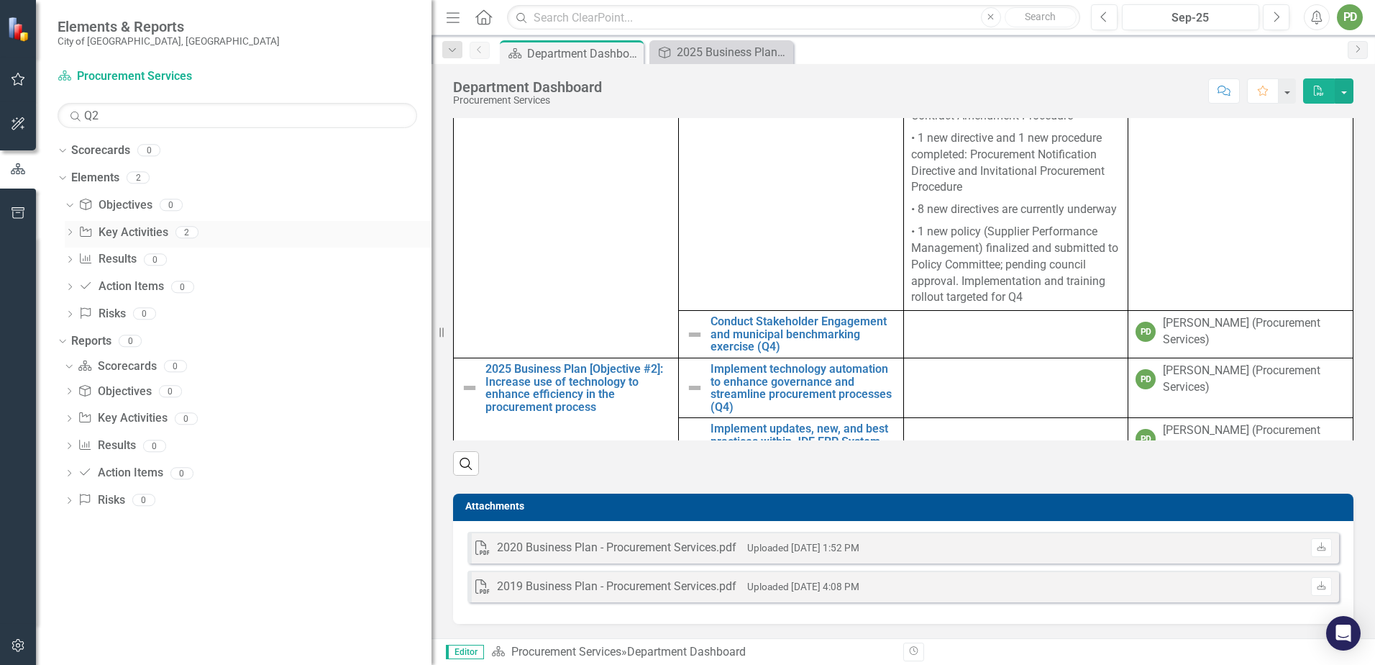
click at [67, 224] on div "Dropdown Key Activity Key Activities 2" at bounding box center [248, 234] width 367 height 27
click at [69, 233] on icon "Dropdown" at bounding box center [70, 233] width 10 height 8
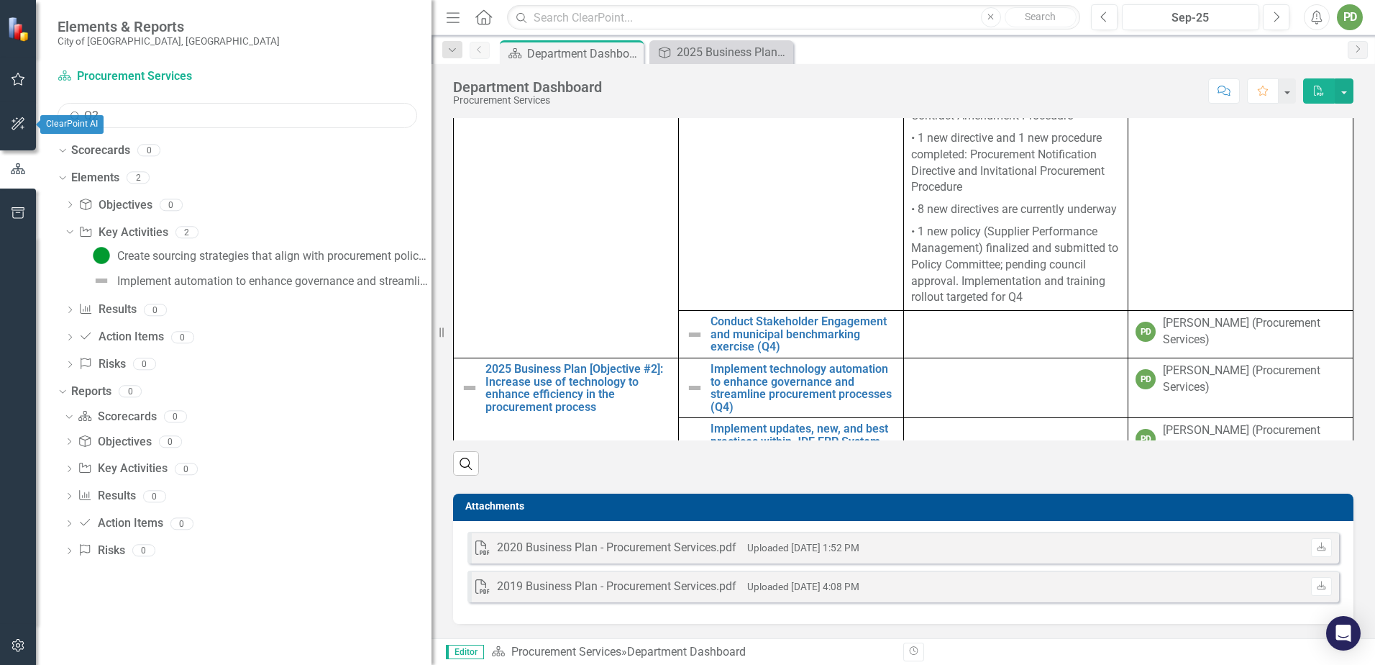
drag, startPoint x: 160, startPoint y: 111, endPoint x: 31, endPoint y: 122, distance: 129.2
click at [31, 122] on div "Elements & Reports City of [GEOGRAPHIC_DATA], ON Scorecard Procurement Services…" at bounding box center [216, 332] width 432 height 665
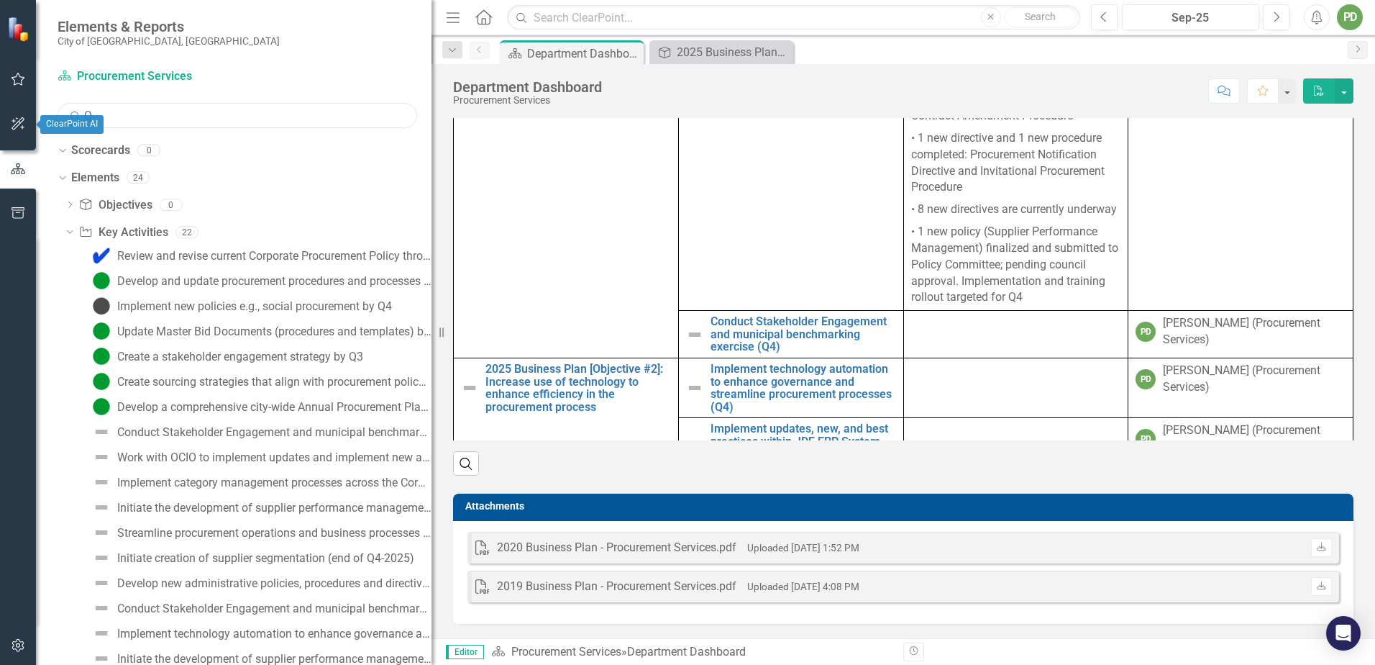
type input "Q3"
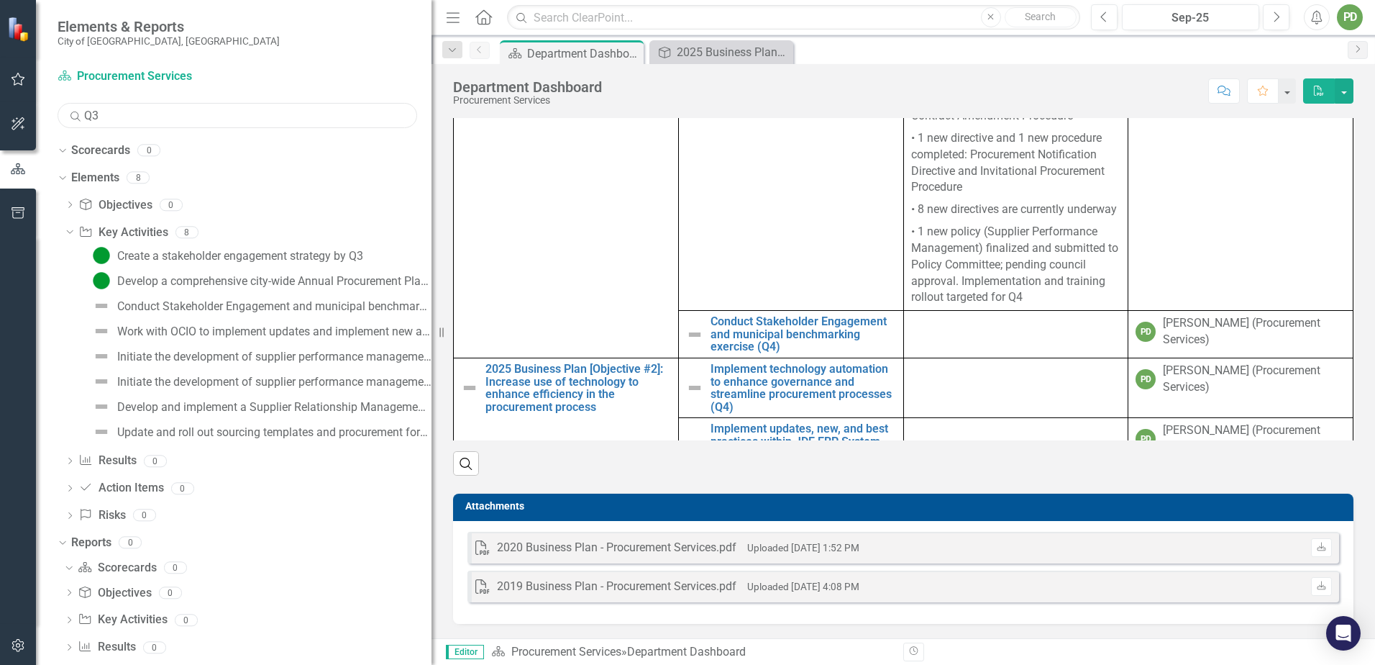
drag, startPoint x: 132, startPoint y: 117, endPoint x: -3, endPoint y: 136, distance: 136.5
click at [0, 136] on html "Elements & Reports City of [GEOGRAPHIC_DATA], ON Scorecard Procurement Services…" at bounding box center [687, 332] width 1375 height 665
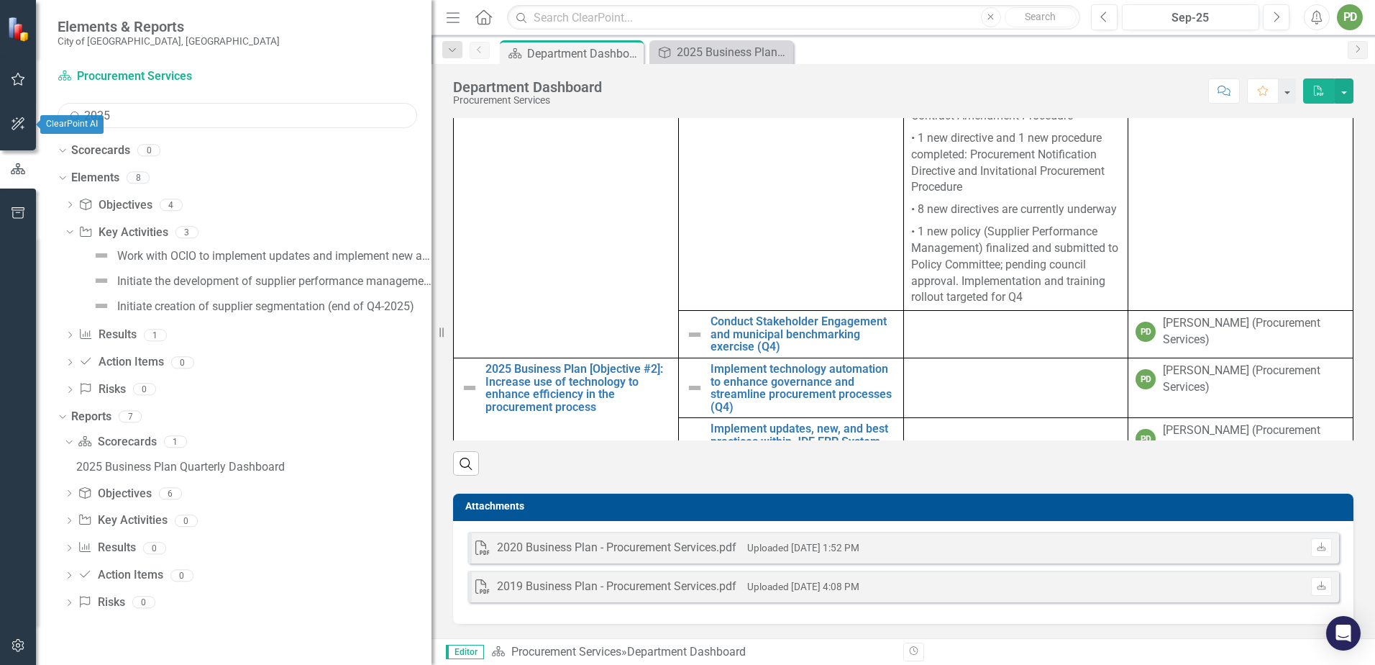
scroll to position [0, 0]
type input "2025"
click at [70, 204] on icon at bounding box center [70, 204] width 4 height 6
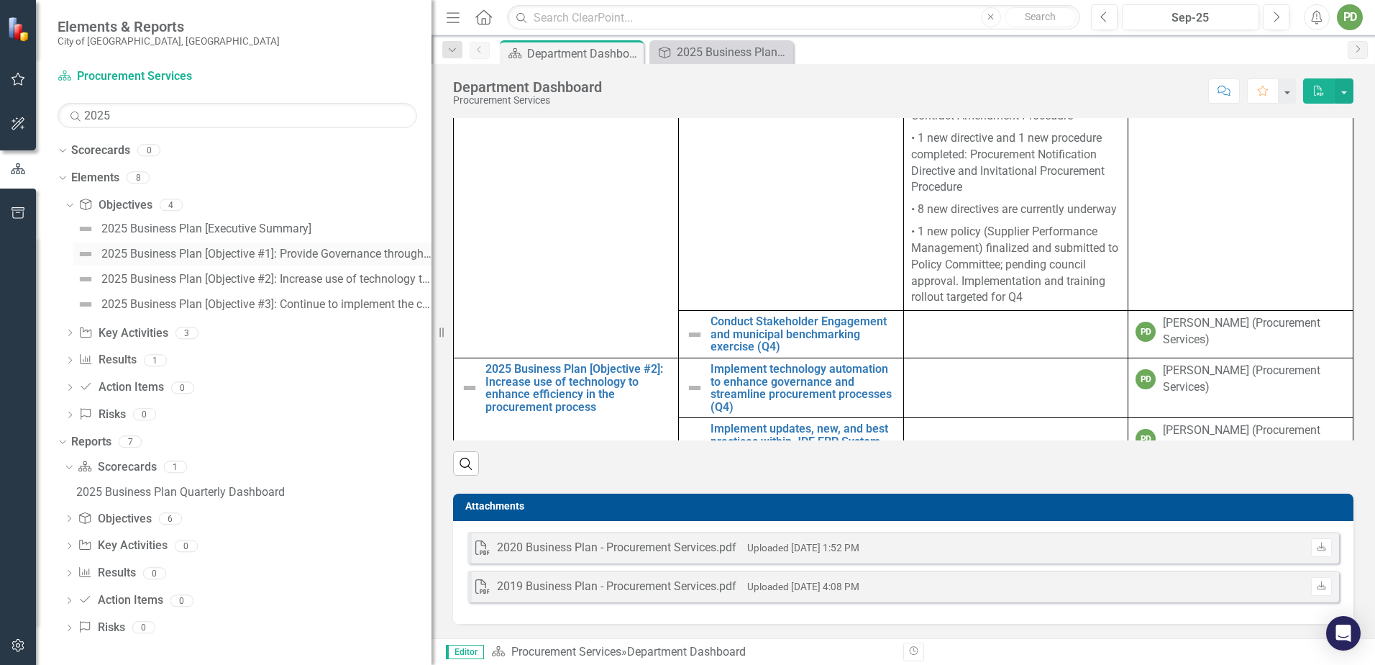
click at [211, 247] on div "2025 Business Plan [Objective #1]: Provide Governance through Procurement Initi…" at bounding box center [266, 253] width 330 height 13
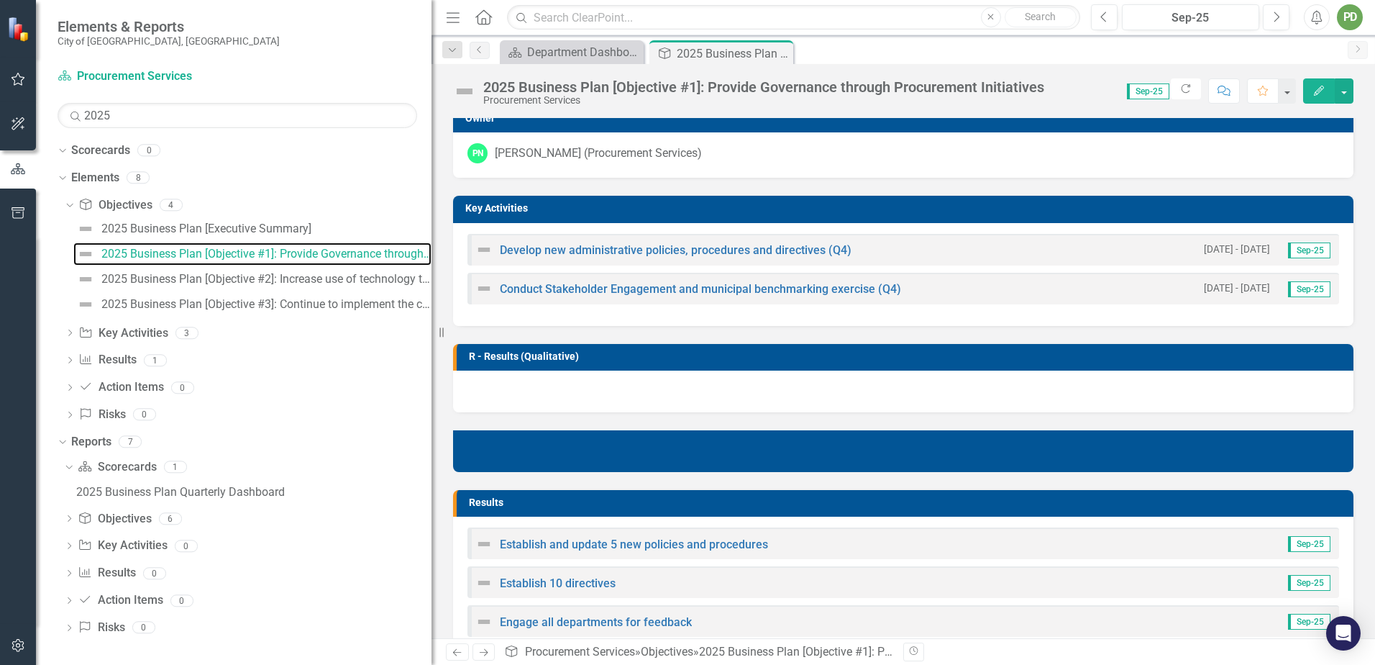
scroll to position [242, 0]
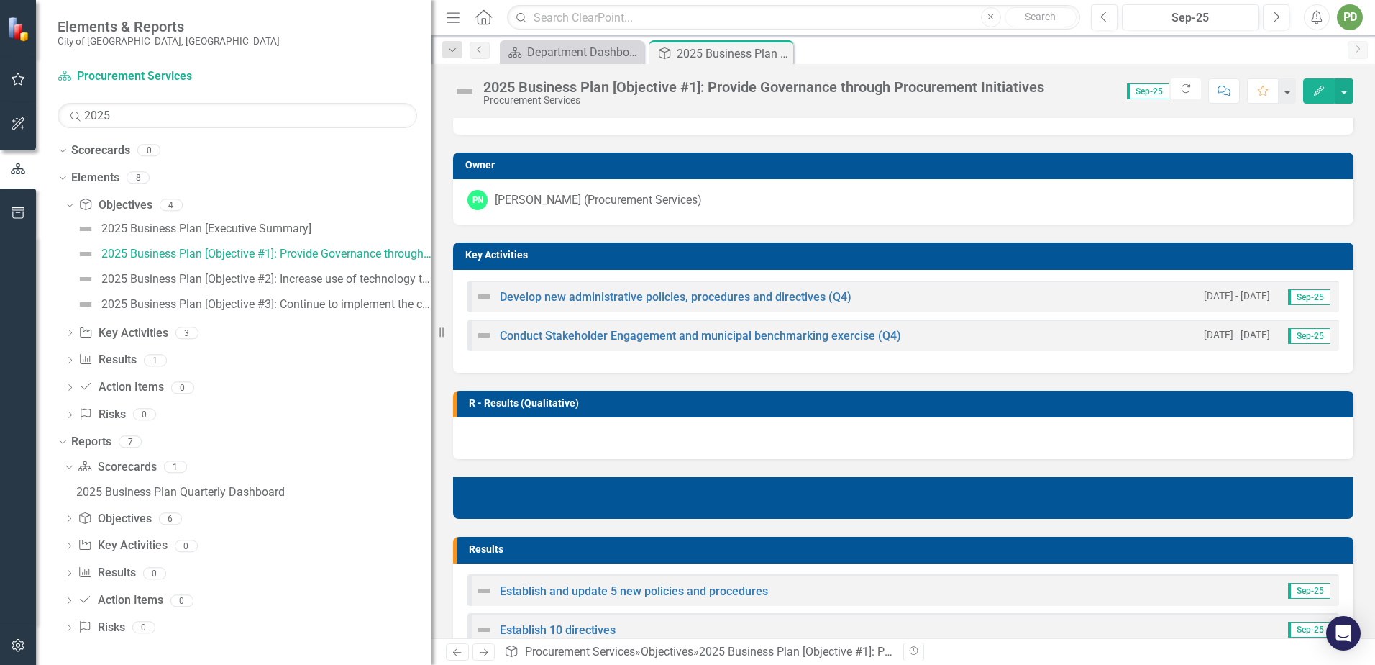
click at [623, 307] on div "Develop new administrative policies, procedures and directives (Q4) [DATE] - [D…" at bounding box center [903, 296] width 872 height 32
click at [620, 298] on link "Develop new administrative policies, procedures and directives (Q4)" at bounding box center [676, 297] width 352 height 14
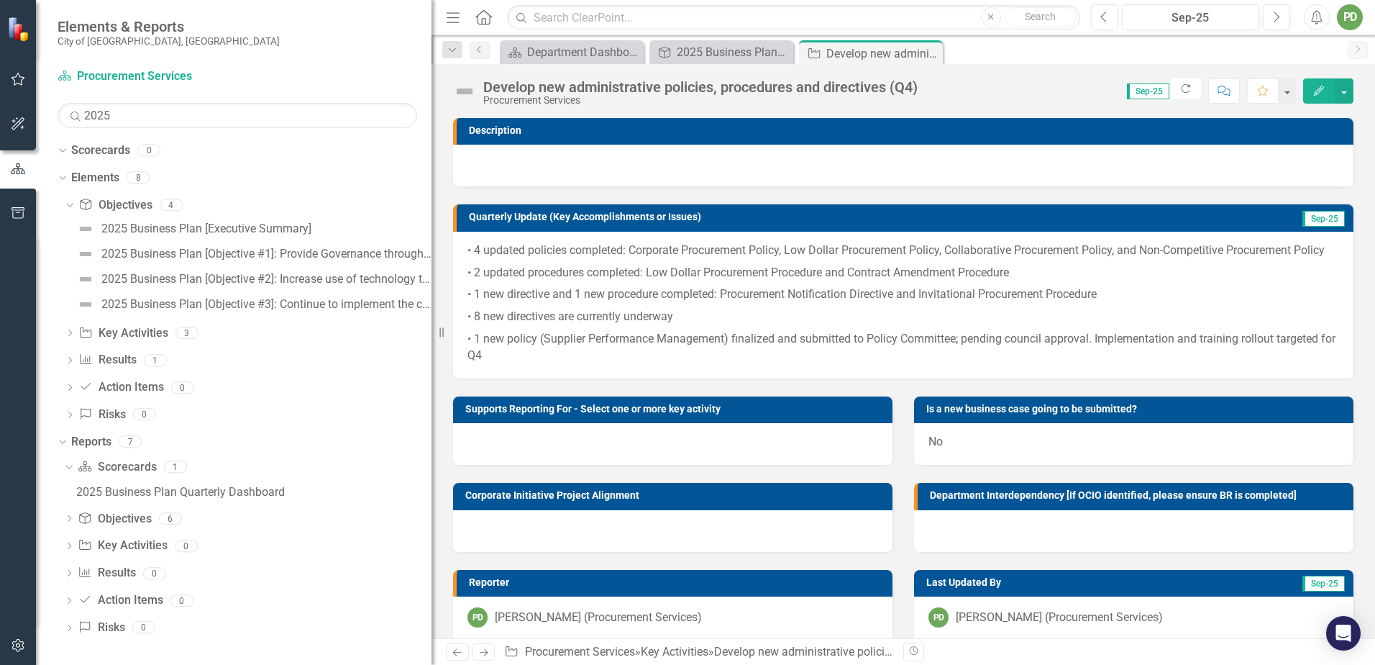
click at [721, 328] on p "• 8 new directives are currently underway" at bounding box center [903, 317] width 872 height 22
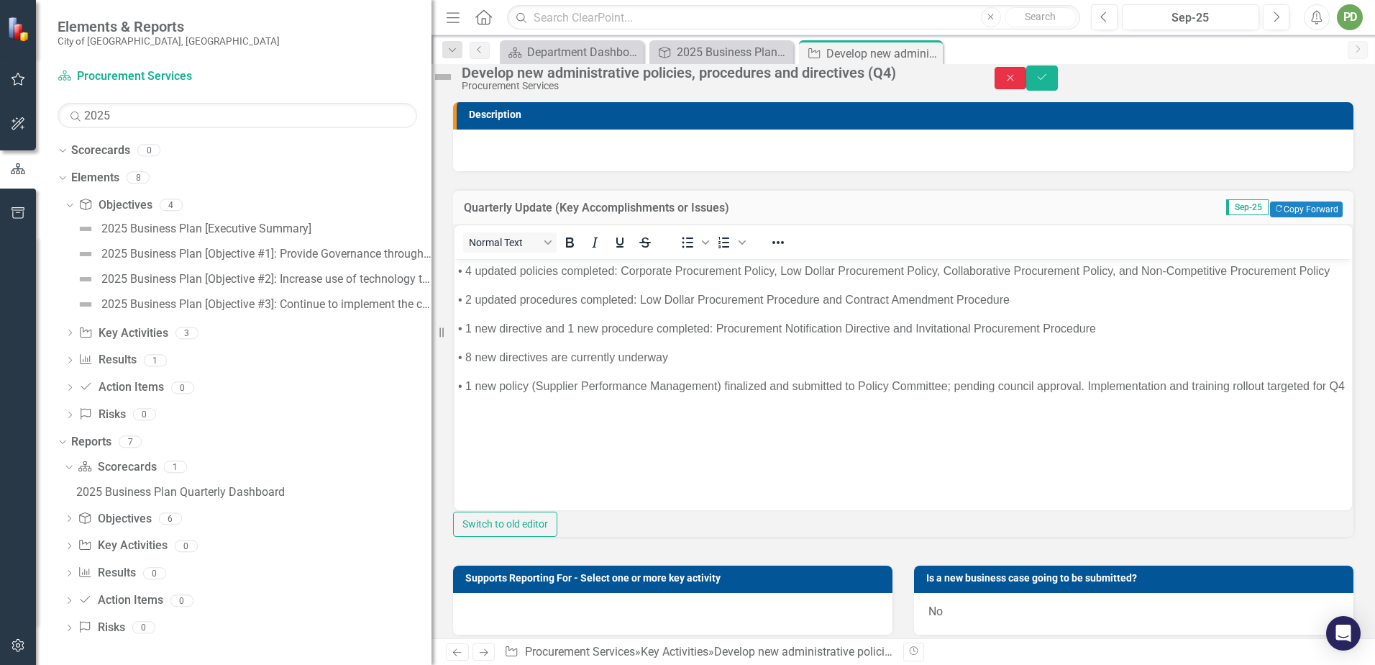
click at [1026, 89] on button "Close" at bounding box center [1011, 78] width 32 height 22
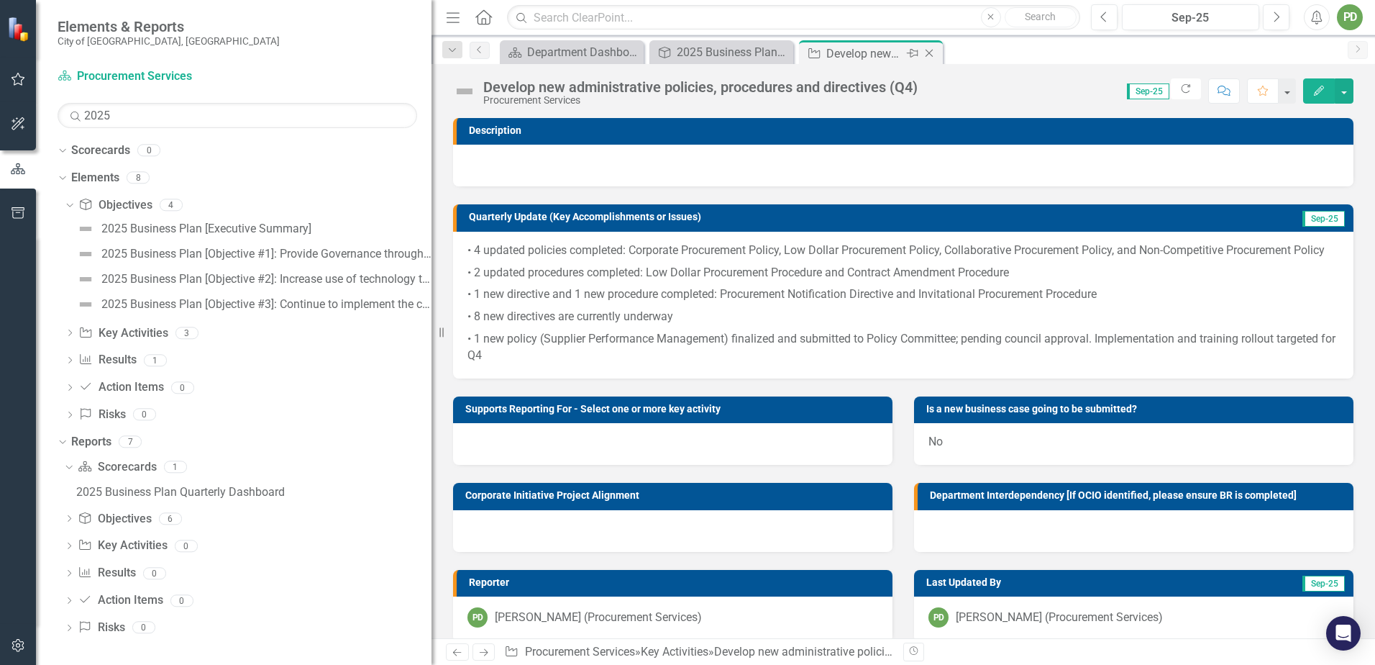
click at [928, 53] on icon "Close" at bounding box center [929, 53] width 14 height 12
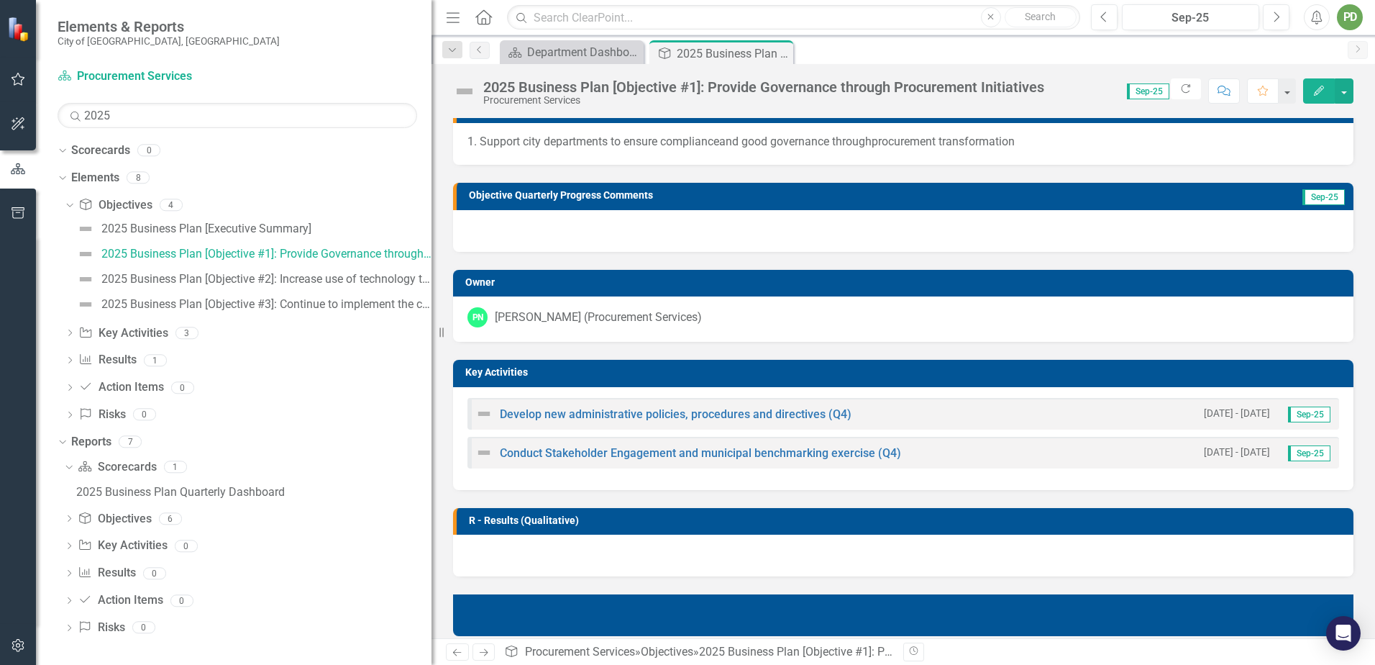
scroll to position [144, 0]
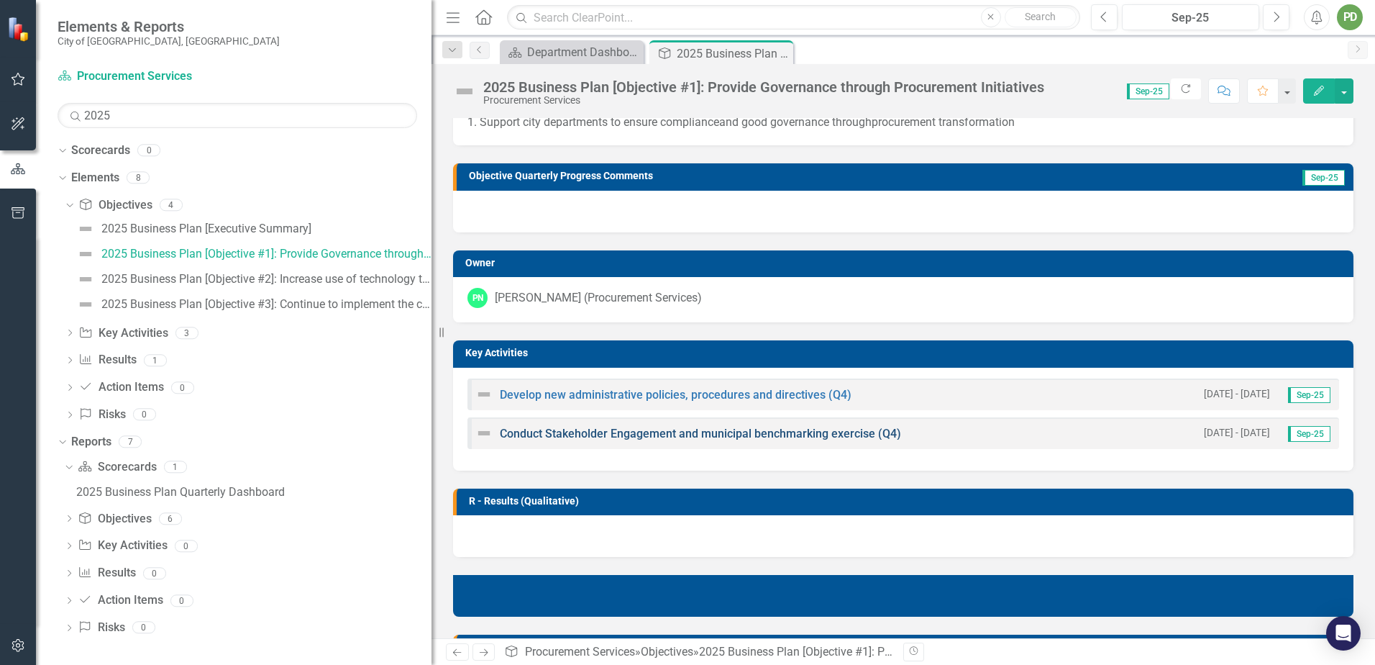
click at [586, 435] on link "Conduct Stakeholder Engagement and municipal benchmarking exercise (Q4)" at bounding box center [700, 433] width 401 height 14
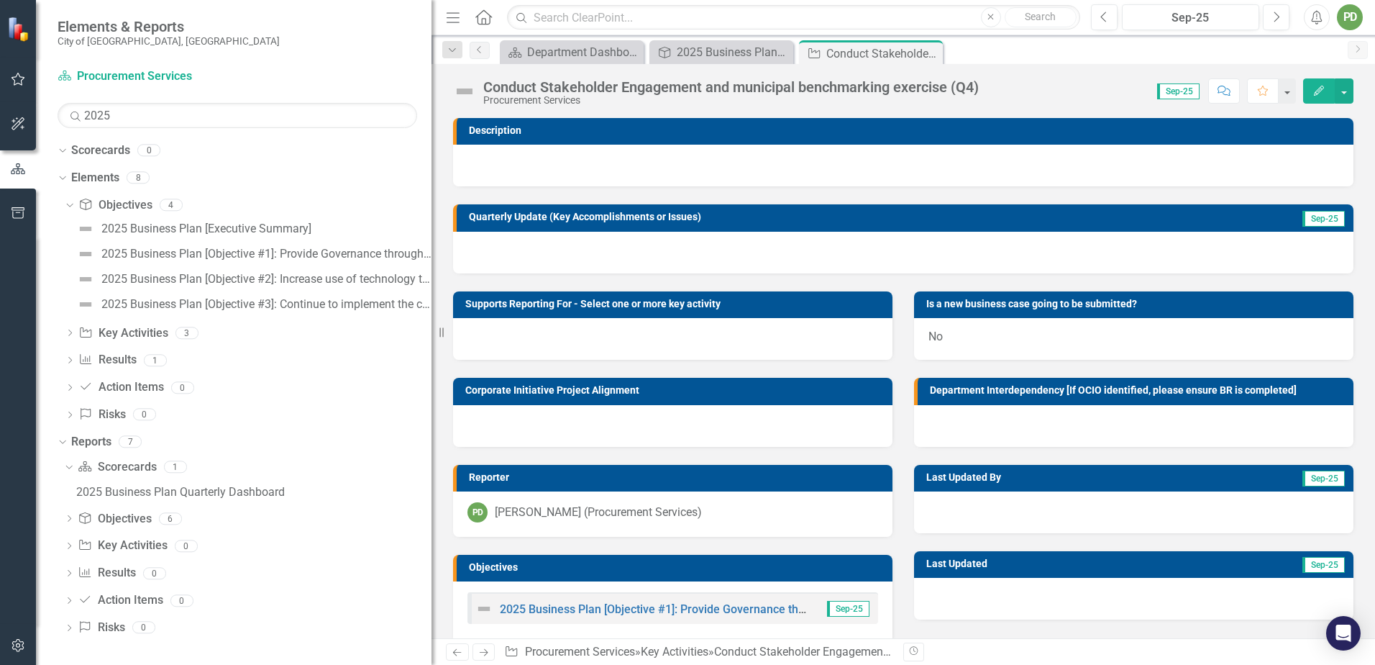
click at [542, 260] on div at bounding box center [903, 253] width 900 height 42
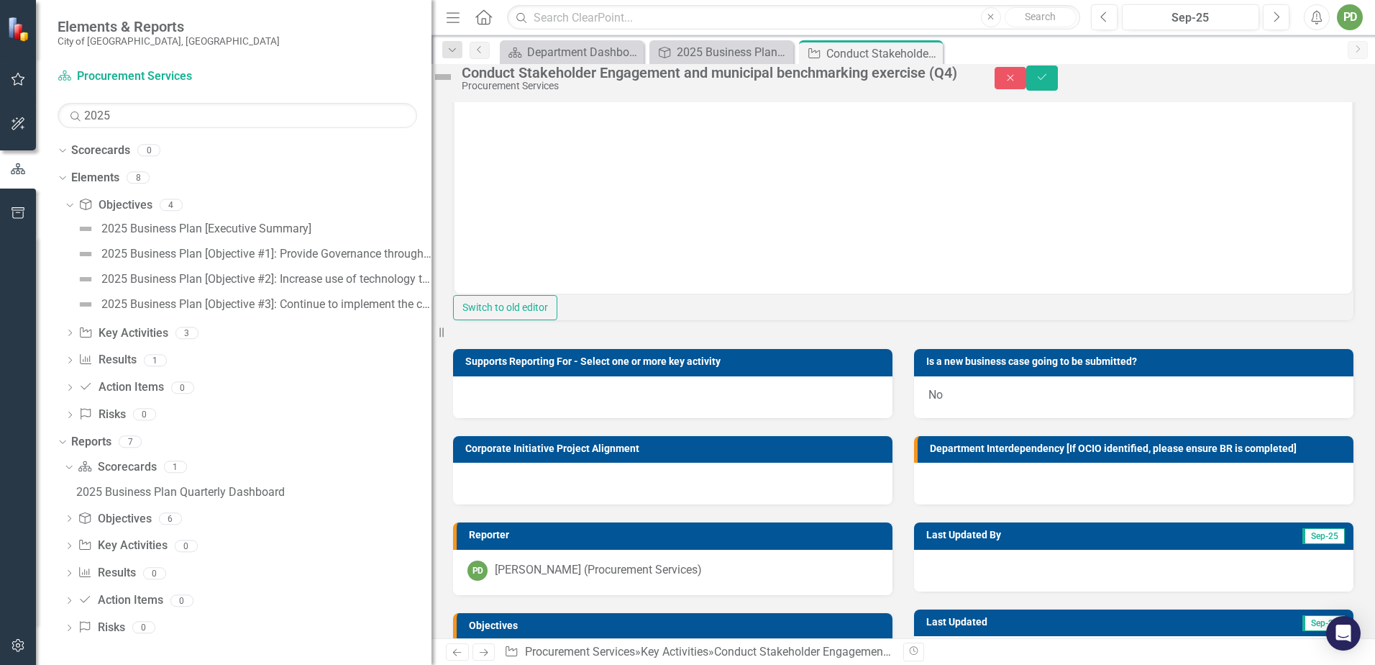
scroll to position [58, 0]
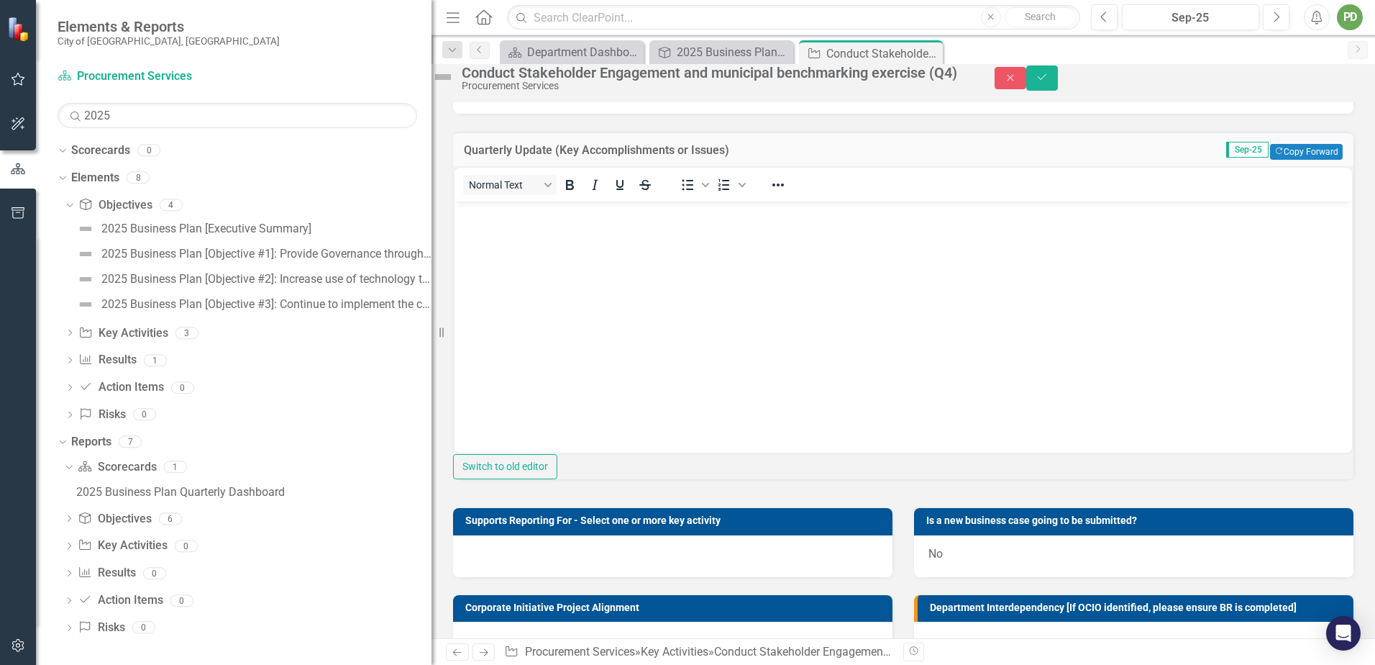
click at [605, 312] on body "Rich Text Area. Press ALT-0 for help." at bounding box center [904, 309] width 898 height 216
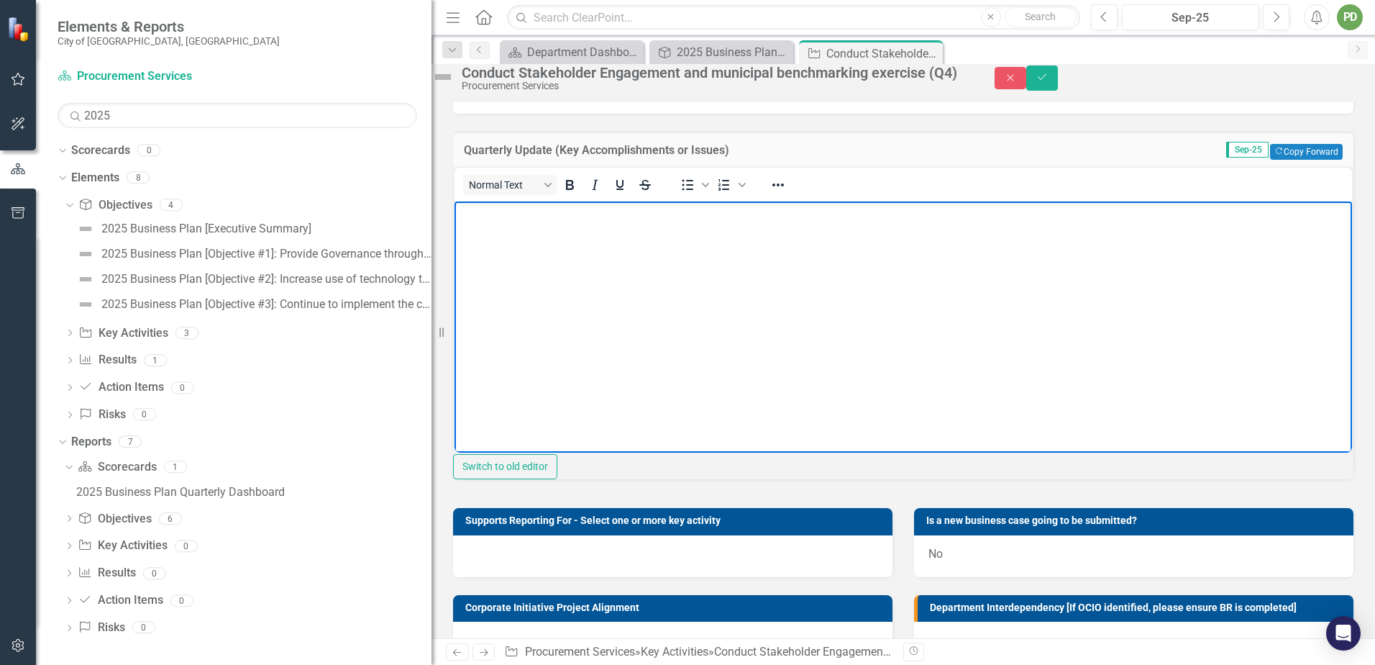
click at [636, 299] on body "Rich Text Area. Press ALT-0 for help." at bounding box center [904, 309] width 898 height 216
paste body "Rich Text Area. Press ALT-0 for help."
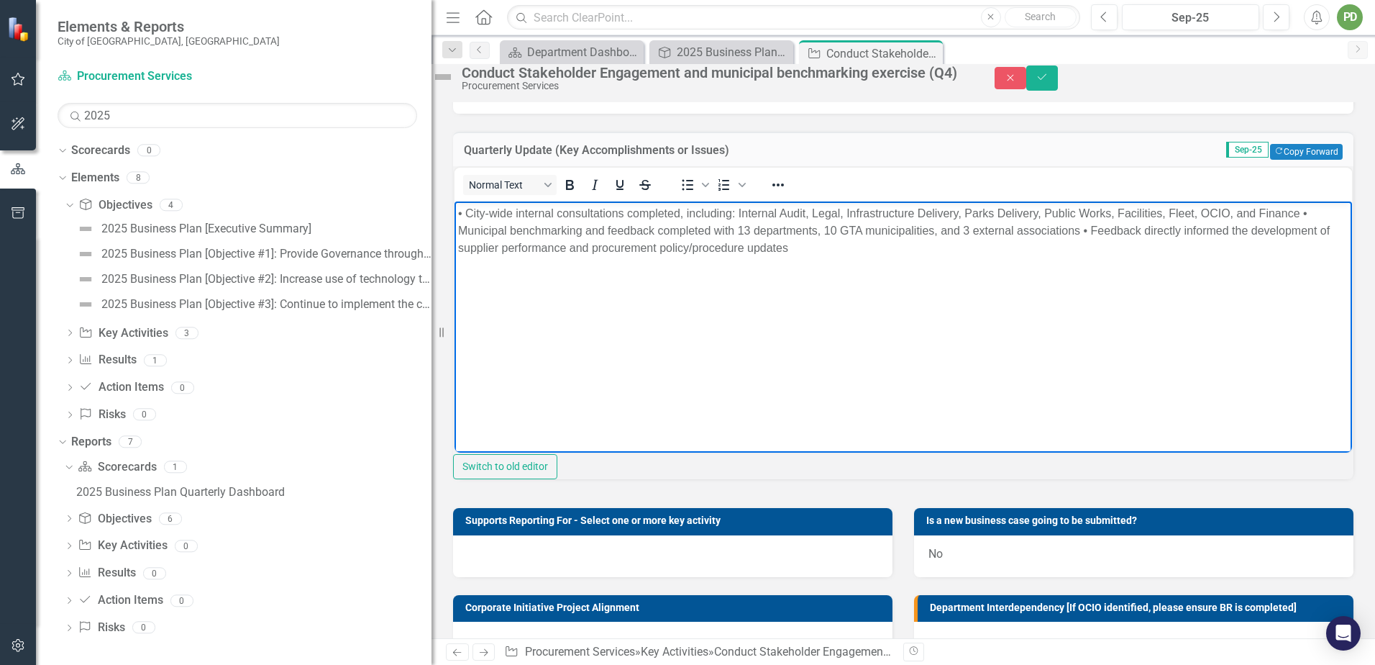
click at [1304, 210] on p "• City-wide internal consultations completed, including: Internal Audit, Legal,…" at bounding box center [903, 231] width 890 height 52
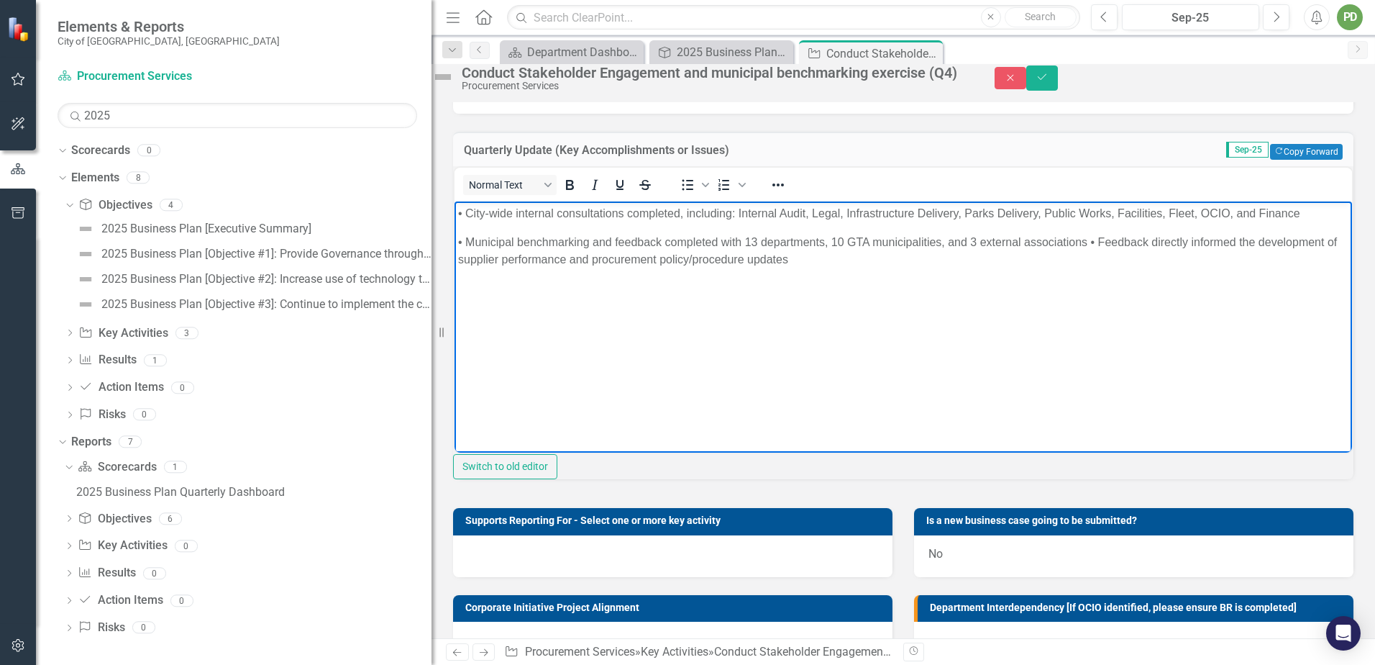
click at [1089, 241] on p "• Municipal benchmarking and feedback completed with 13 departments, 10 GTA mun…" at bounding box center [903, 251] width 890 height 35
click at [1092, 243] on p "• Municipal benchmarking and feedback completed with 13 departments, 10 GTA mun…" at bounding box center [903, 251] width 890 height 35
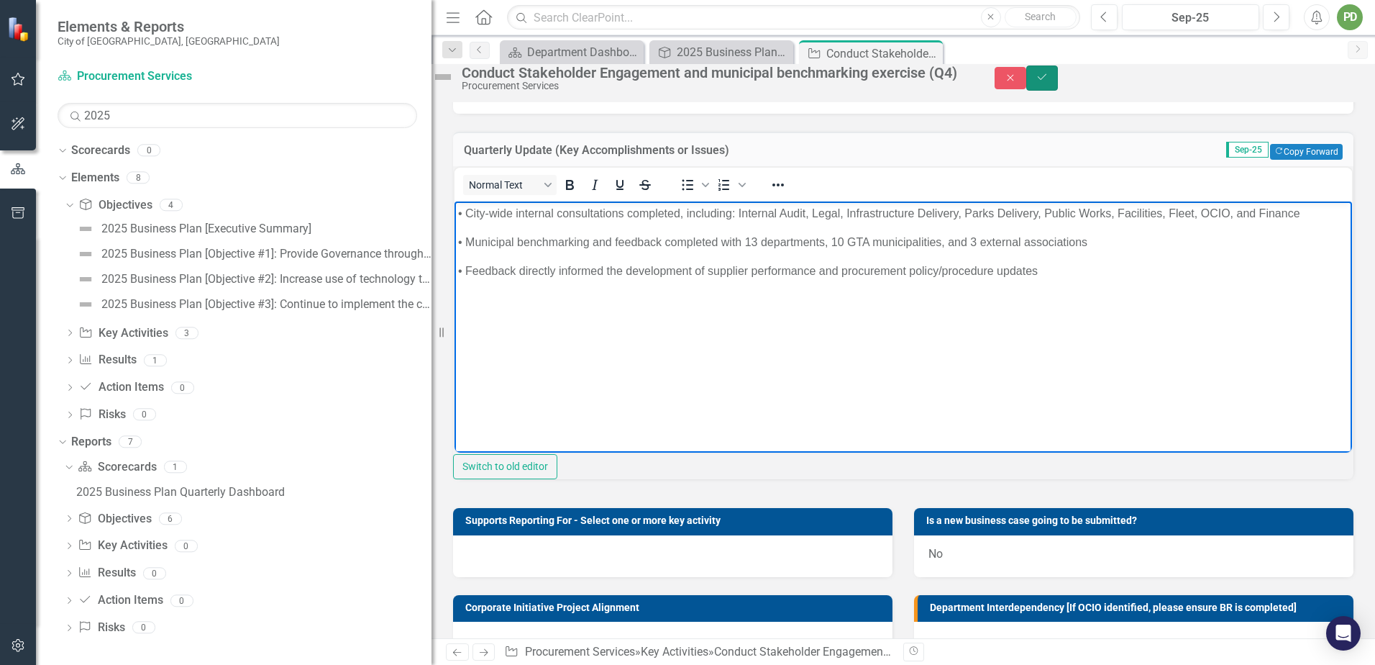
click at [1058, 90] on button "Save" at bounding box center [1042, 77] width 32 height 25
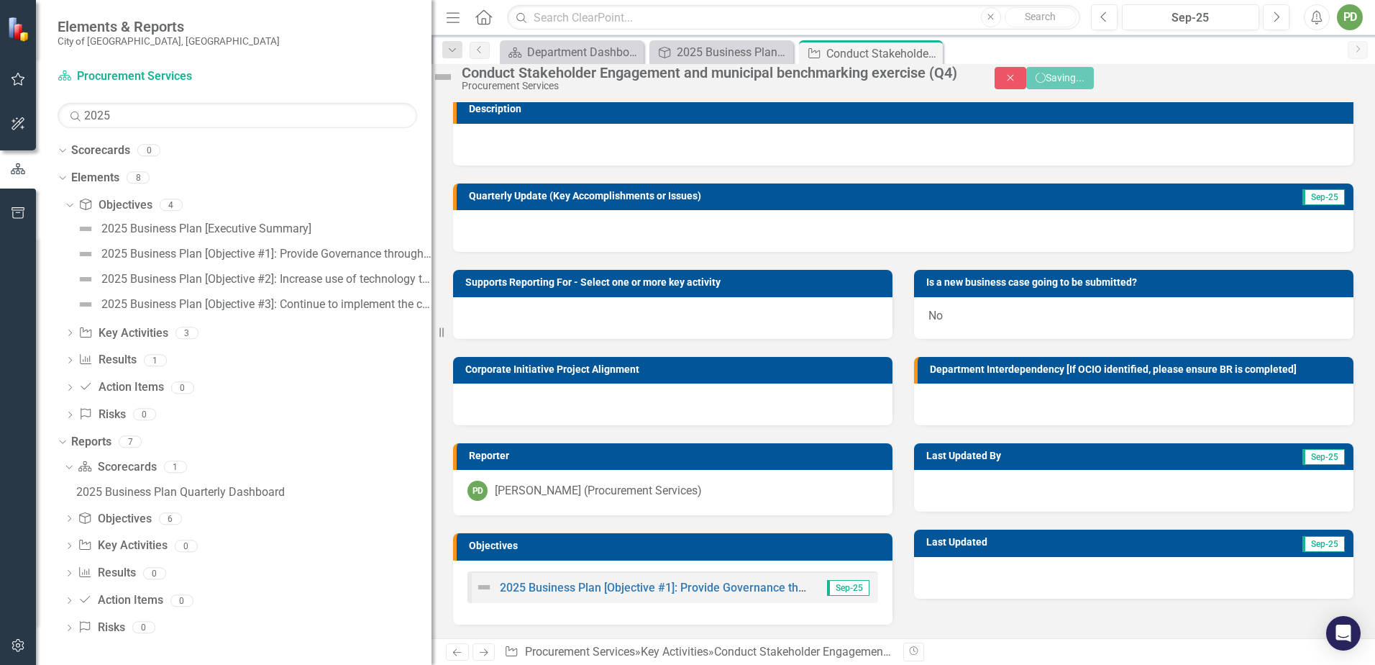
scroll to position [22, 0]
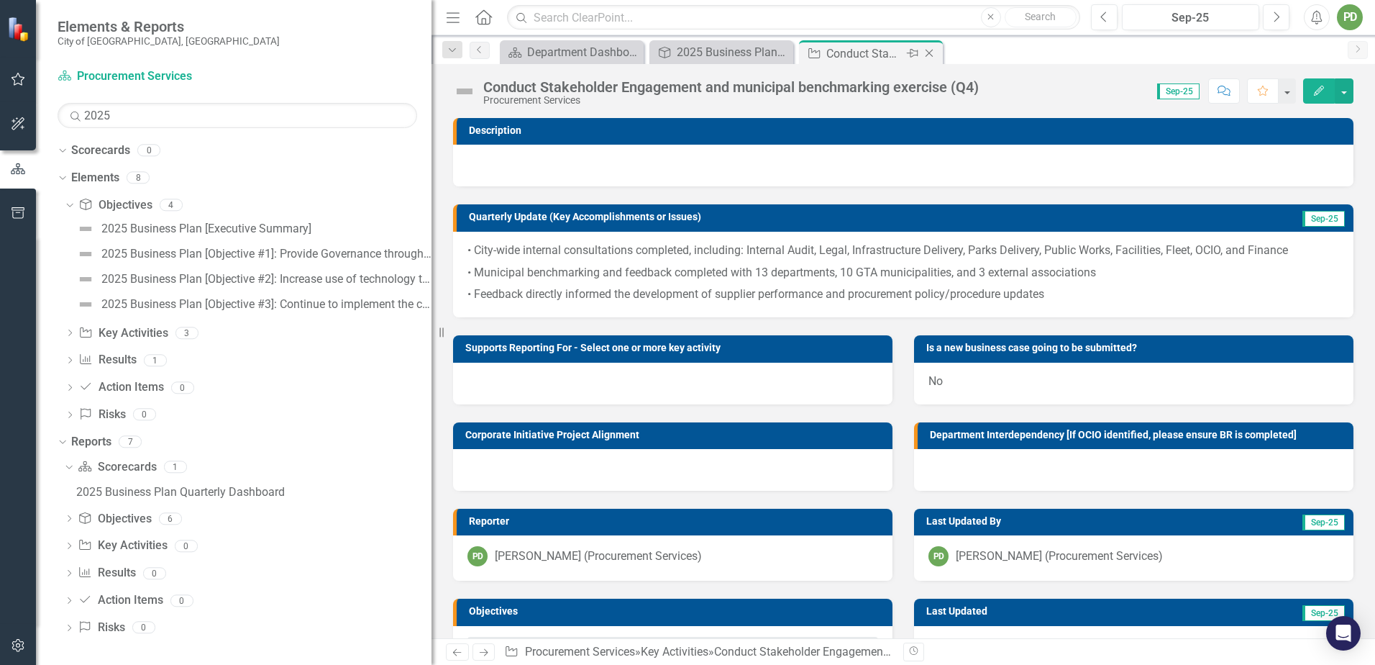
click at [924, 53] on icon "Close" at bounding box center [929, 53] width 14 height 12
